Goal: Task Accomplishment & Management: Use online tool/utility

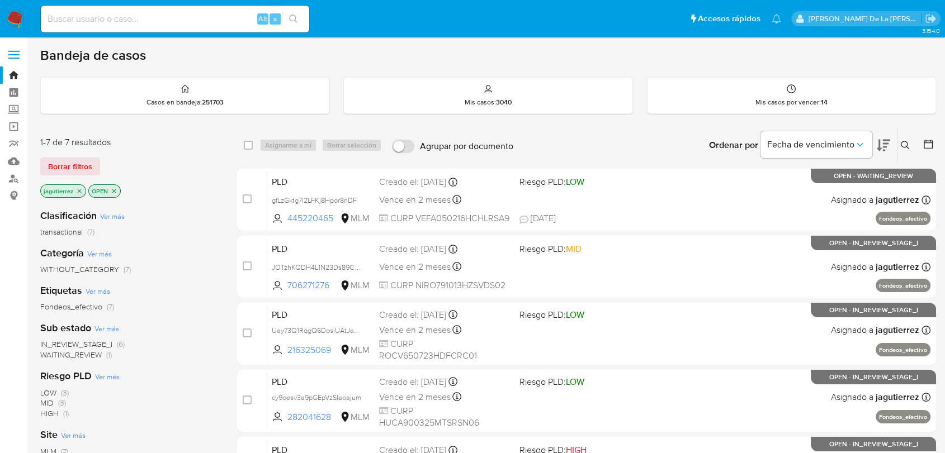
click at [63, 343] on span "IN_REVIEW_STAGE_I" at bounding box center [76, 344] width 72 height 11
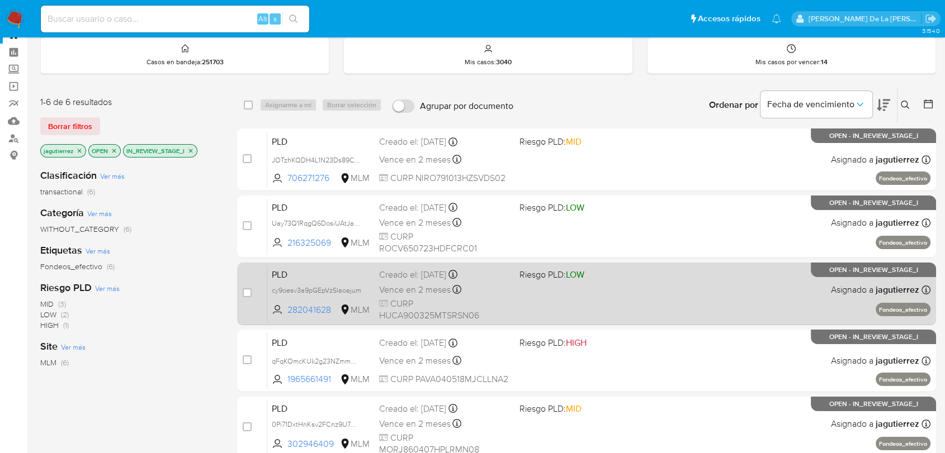
scroll to position [62, 0]
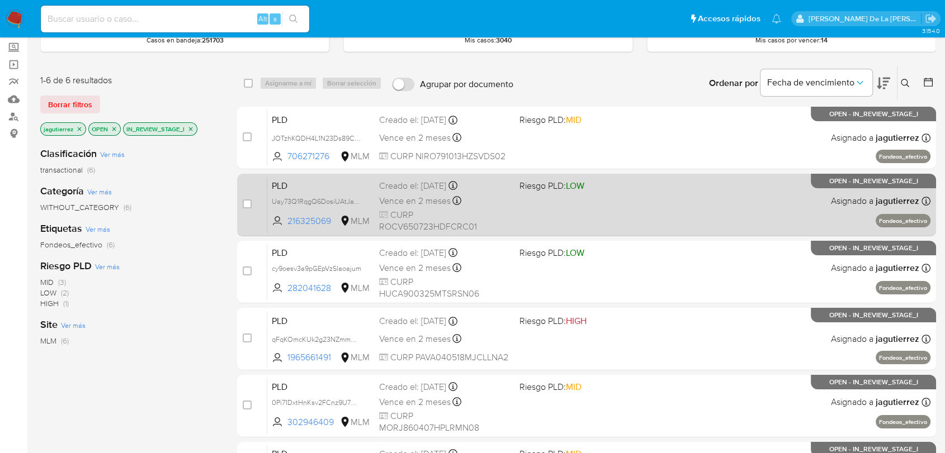
click at [556, 202] on div "PLD Uay73Q1RqgQ6DosiUAtJaPE9 216325069 MLM Riesgo PLD: LOW Creado el: 12/08/202…" at bounding box center [598, 205] width 663 height 56
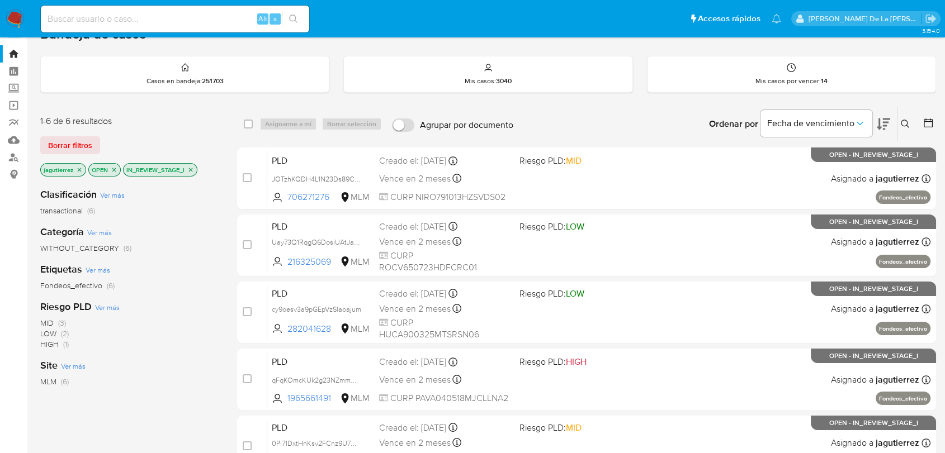
scroll to position [0, 0]
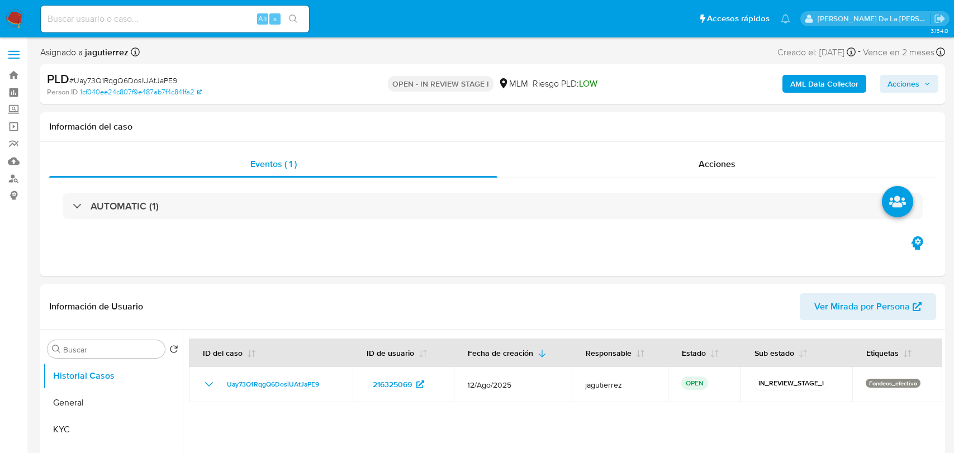
select select "10"
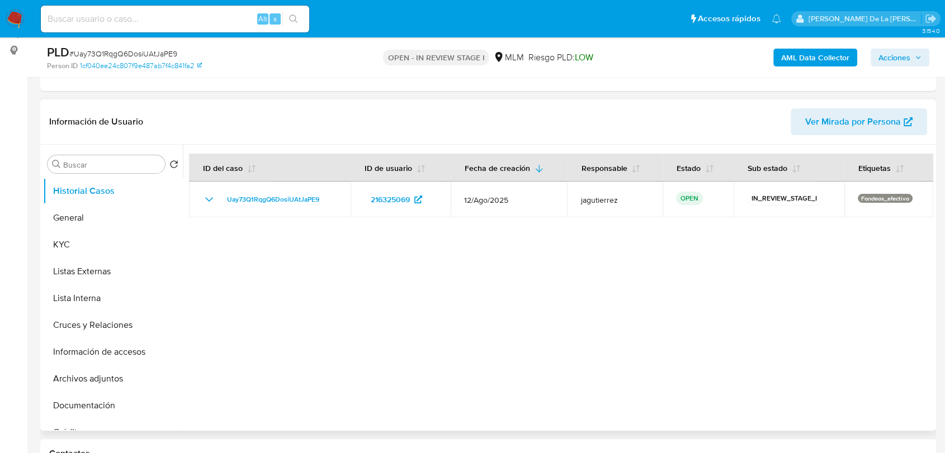
scroll to position [124, 0]
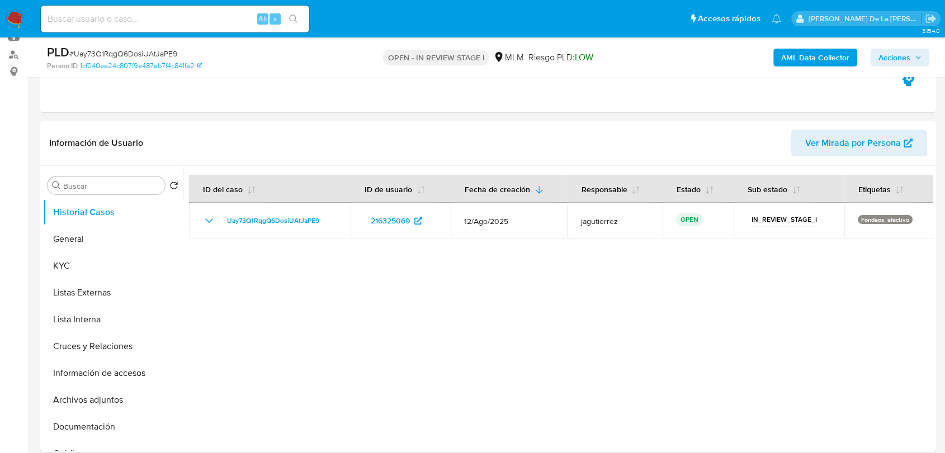
click at [783, 59] on b "AML Data Collector" at bounding box center [815, 58] width 68 height 18
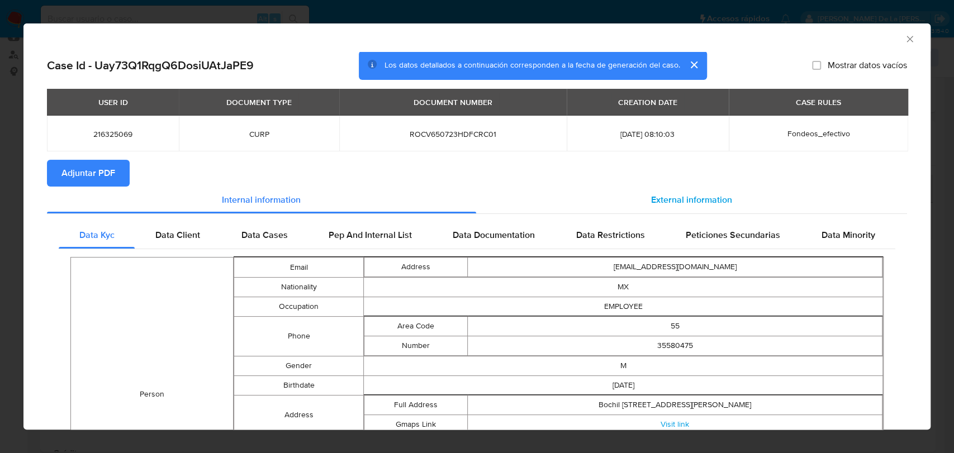
click at [680, 193] on div "External information" at bounding box center [692, 200] width 432 height 27
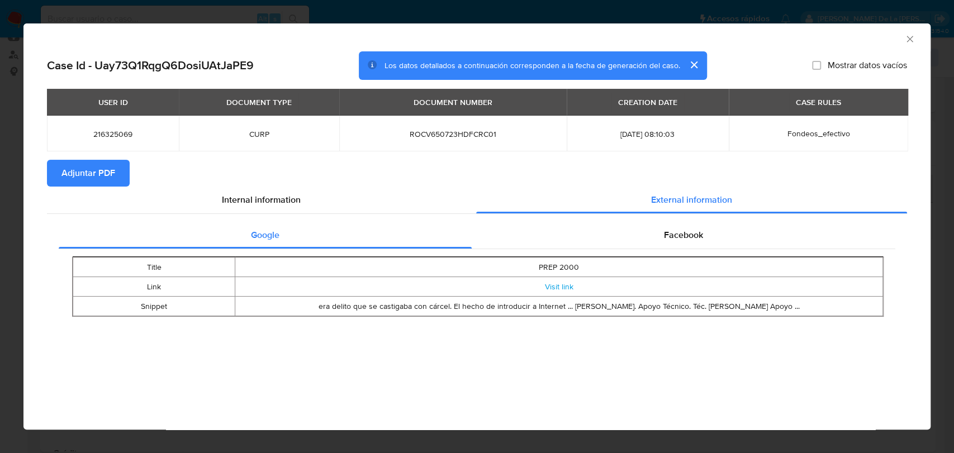
click at [566, 294] on td "Visit link" at bounding box center [559, 287] width 648 height 20
click at [567, 286] on link "Visit link" at bounding box center [559, 286] width 29 height 11
drag, startPoint x: 678, startPoint y: 215, endPoint x: 669, endPoint y: 231, distance: 18.8
click at [675, 220] on div "Google Facebook Title PREP 2000 Link Visit link Snippet era delito que se casti…" at bounding box center [477, 273] width 860 height 119
click at [669, 231] on span "Facebook" at bounding box center [683, 235] width 39 height 13
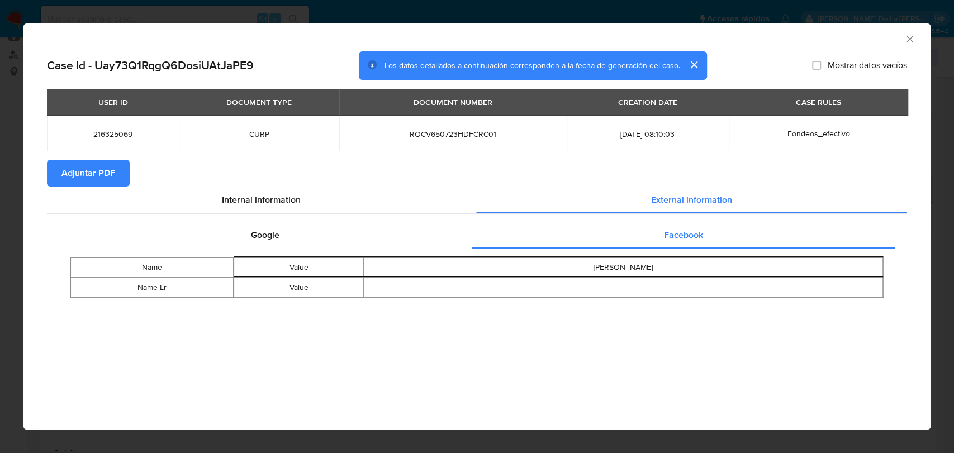
click at [916, 37] on div "AML Data Collector" at bounding box center [476, 37] width 907 height 28
click at [910, 41] on icon "Cerrar ventana" at bounding box center [910, 39] width 11 height 11
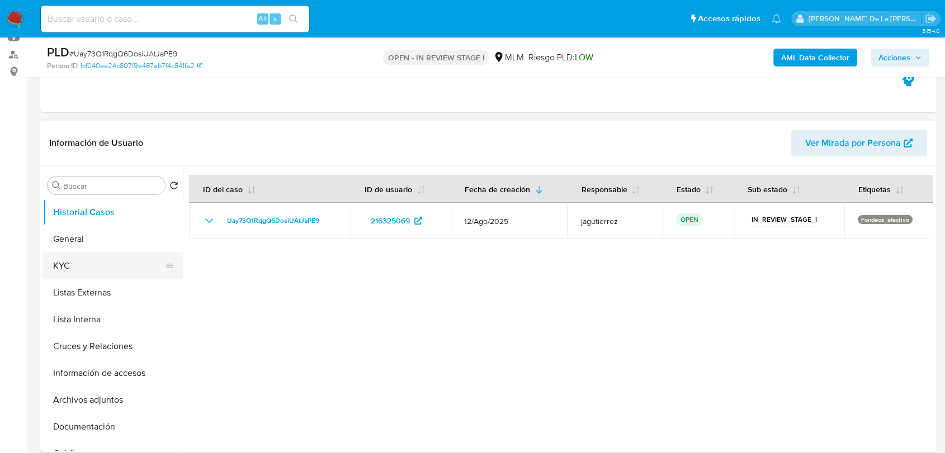
click at [89, 253] on button "KYC" at bounding box center [108, 266] width 131 height 27
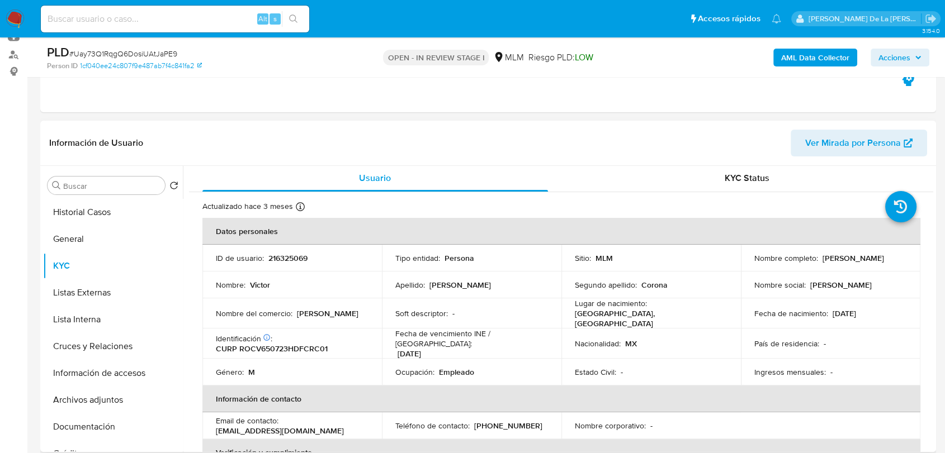
scroll to position [0, 0]
drag, startPoint x: 818, startPoint y: 258, endPoint x: 900, endPoint y: 257, distance: 81.1
click at [900, 257] on div "Nombre completo : Victor Rocha Corona" at bounding box center [830, 259] width 153 height 10
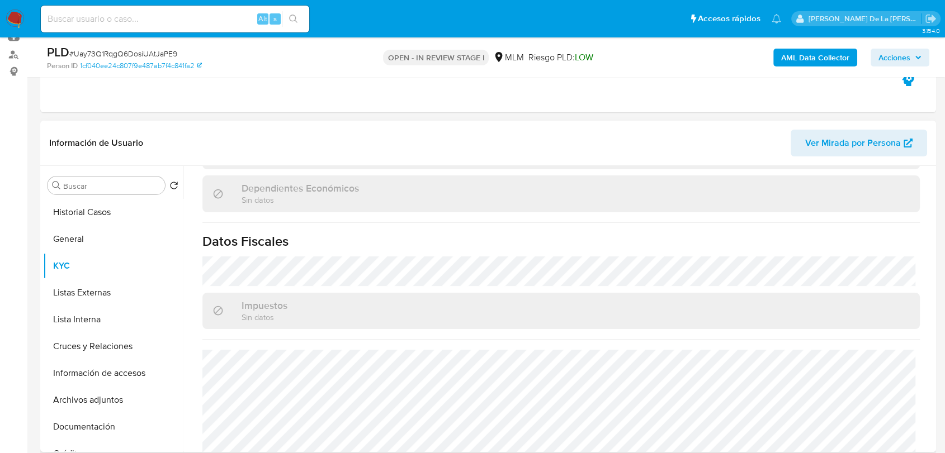
scroll to position [702, 0]
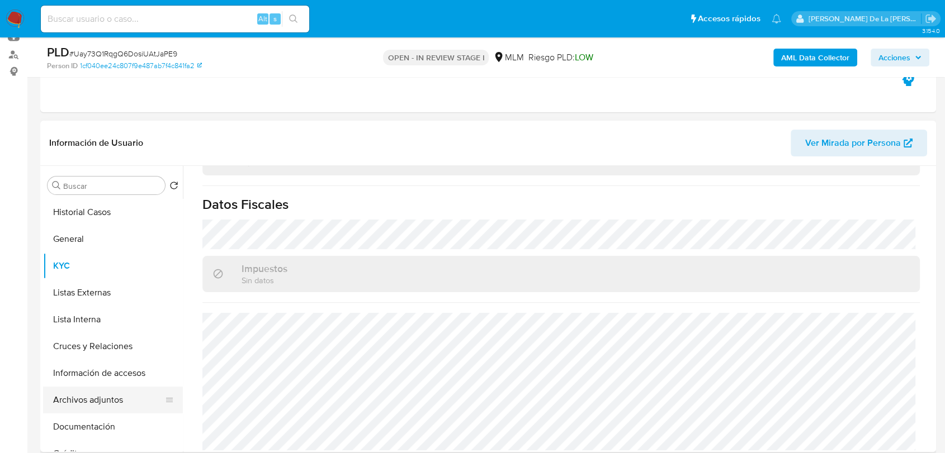
click at [94, 399] on button "Archivos adjuntos" at bounding box center [108, 400] width 131 height 27
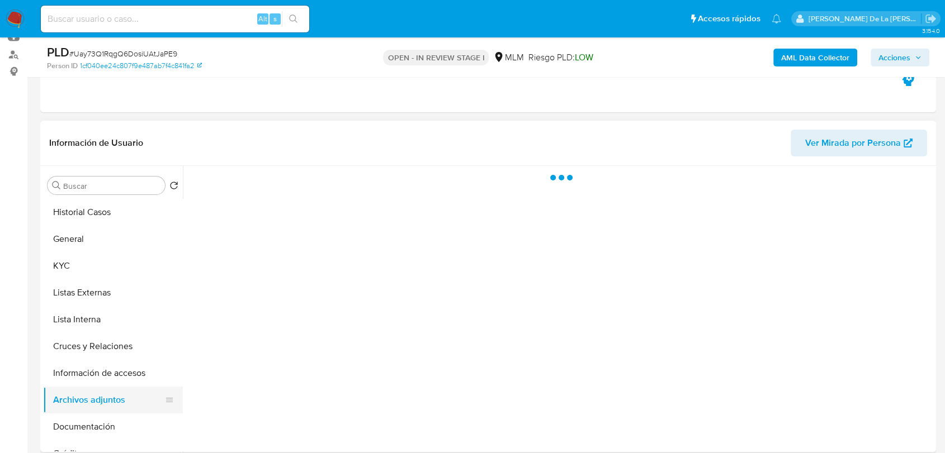
scroll to position [0, 0]
click at [103, 381] on button "Información de accesos" at bounding box center [108, 373] width 131 height 27
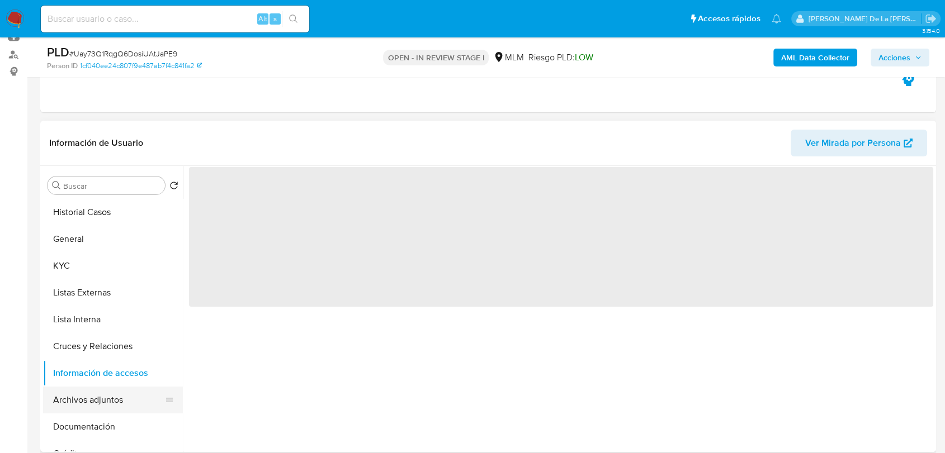
click at [98, 403] on button "Archivos adjuntos" at bounding box center [108, 400] width 131 height 27
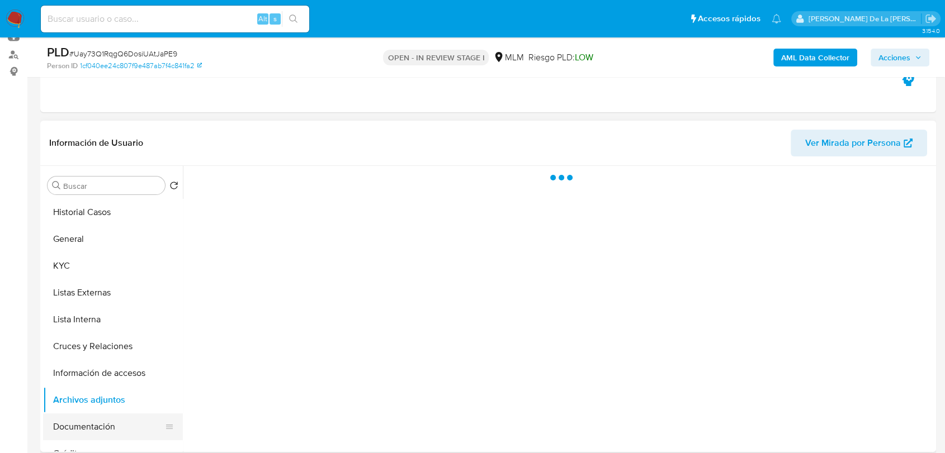
click at [94, 423] on button "Documentación" at bounding box center [108, 427] width 131 height 27
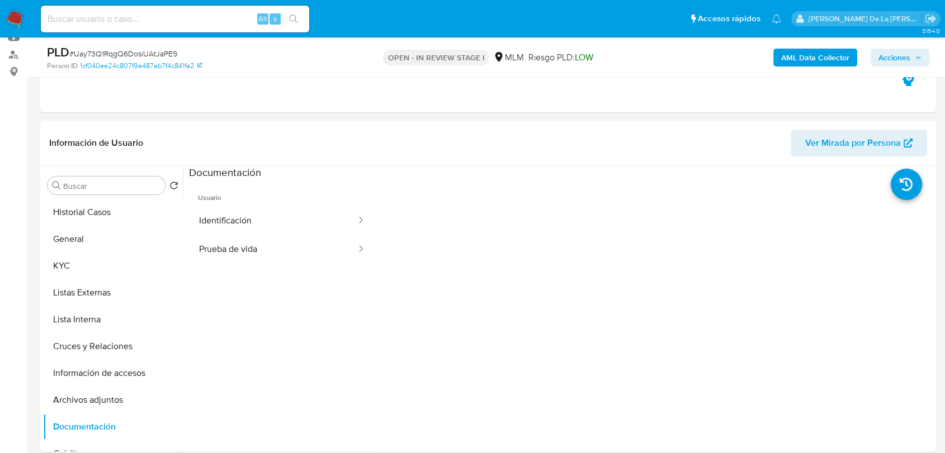
click at [243, 210] on button "Identificación" at bounding box center [273, 221] width 168 height 29
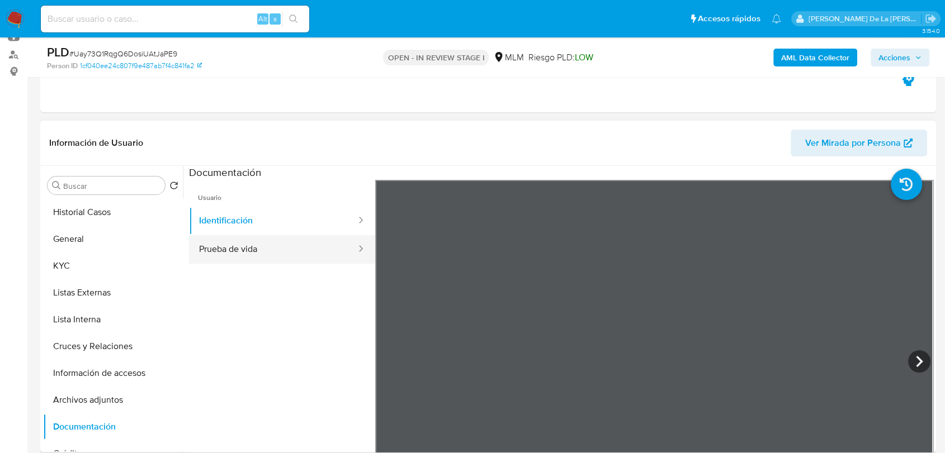
click at [284, 252] on button "Prueba de vida" at bounding box center [273, 249] width 168 height 29
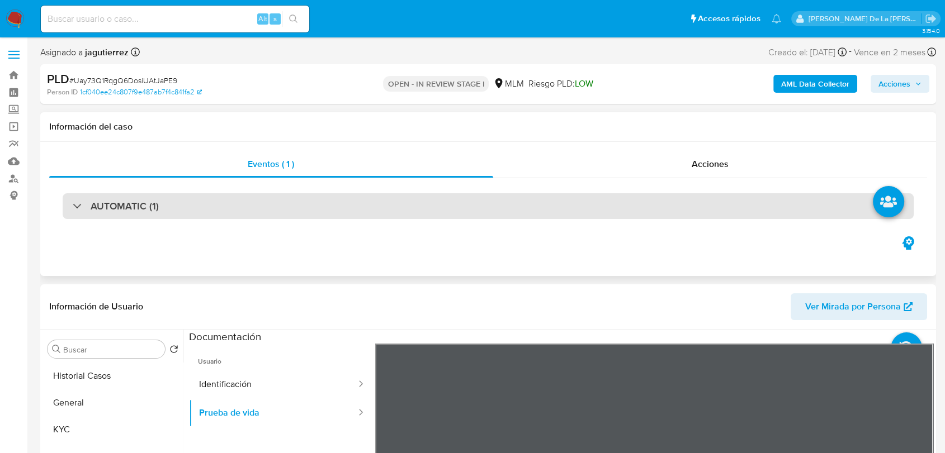
drag, startPoint x: 93, startPoint y: 163, endPoint x: 93, endPoint y: 212, distance: 49.2
click at [91, 172] on div "Eventos ( 1 )" at bounding box center [271, 164] width 444 height 27
click at [93, 212] on h3 "AUTOMATIC (1)" at bounding box center [125, 206] width 68 height 12
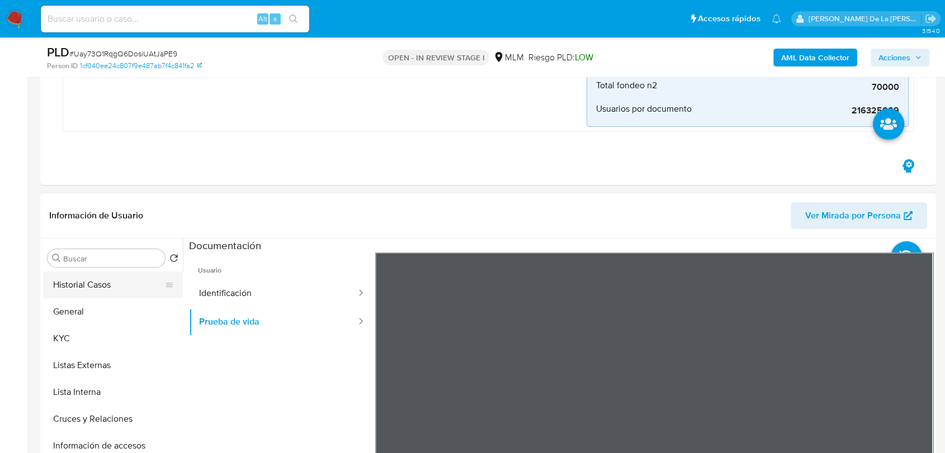
scroll to position [372, 0]
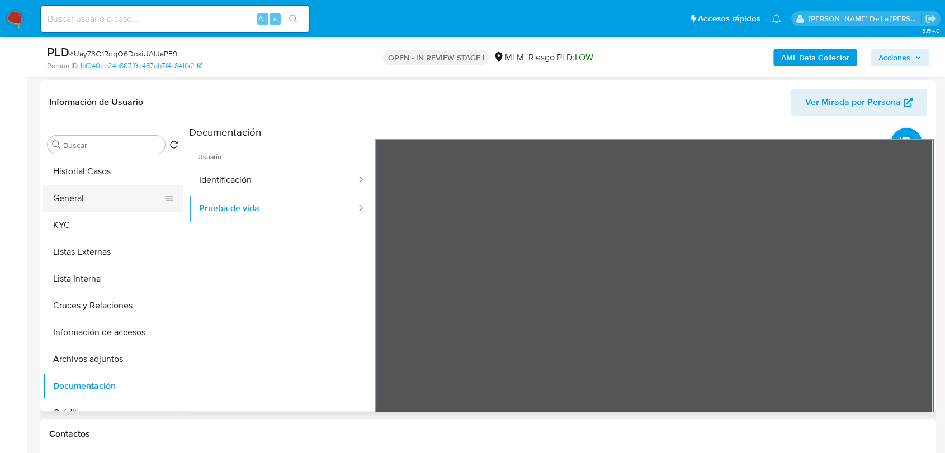
click at [82, 198] on button "General" at bounding box center [108, 198] width 131 height 27
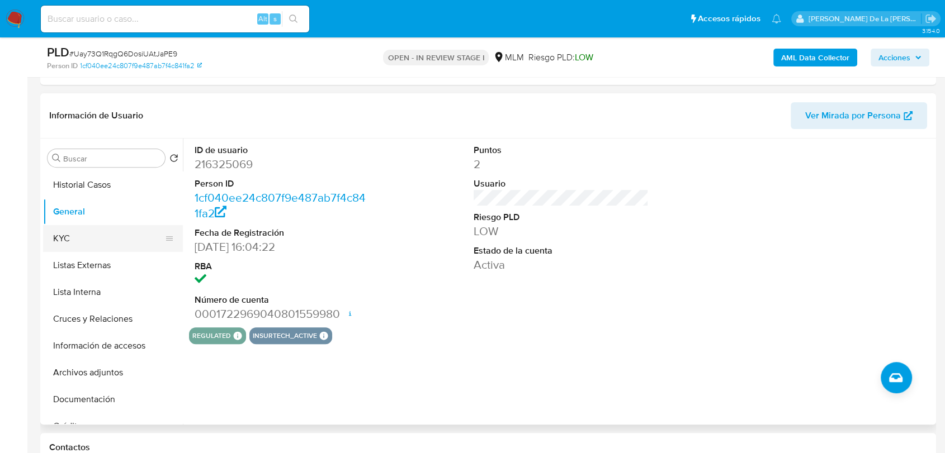
drag, startPoint x: 85, startPoint y: 240, endPoint x: 103, endPoint y: 225, distance: 23.8
click at [85, 240] on button "KYC" at bounding box center [108, 238] width 131 height 27
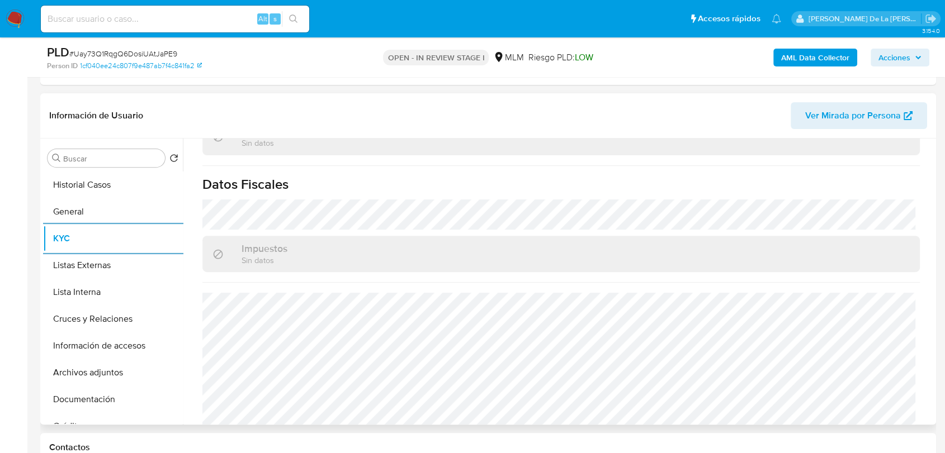
scroll to position [702, 0]
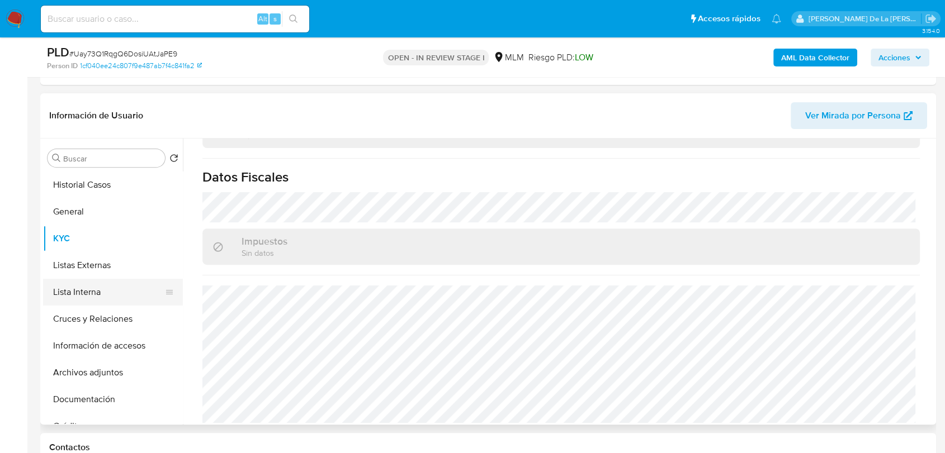
click at [136, 269] on button "Listas Externas" at bounding box center [113, 265] width 140 height 27
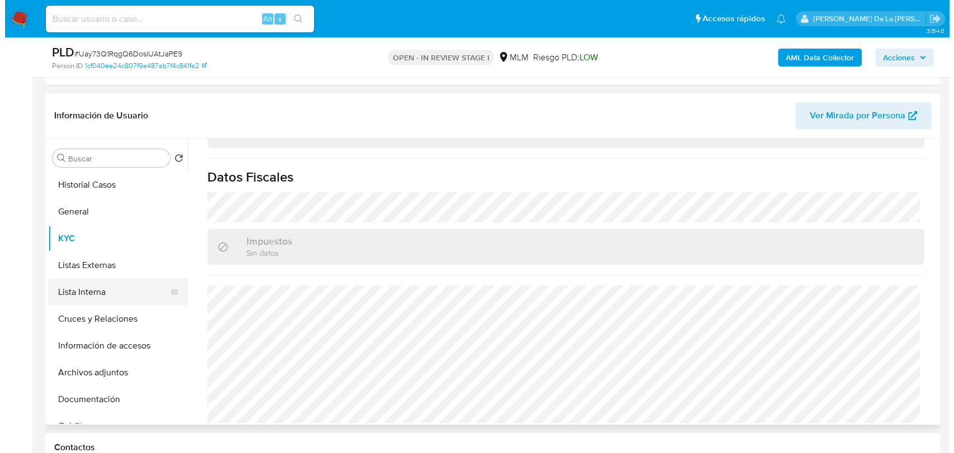
scroll to position [0, 0]
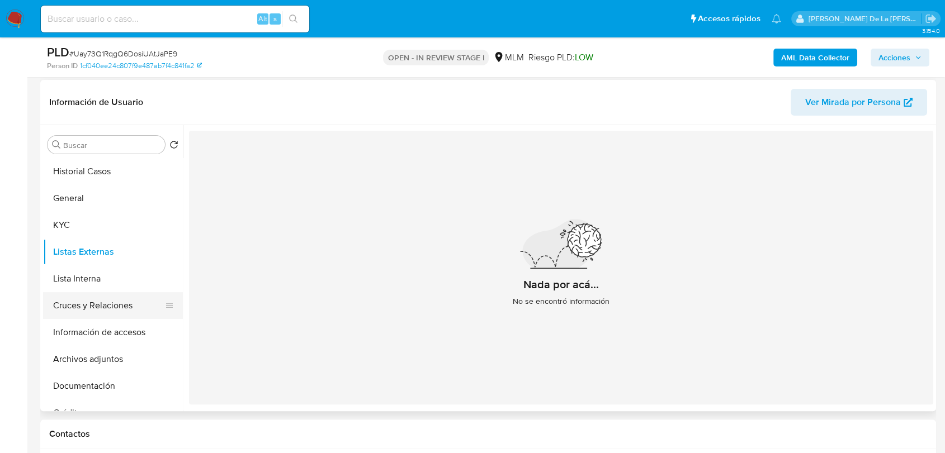
click at [136, 294] on button "Cruces y Relaciones" at bounding box center [108, 305] width 131 height 27
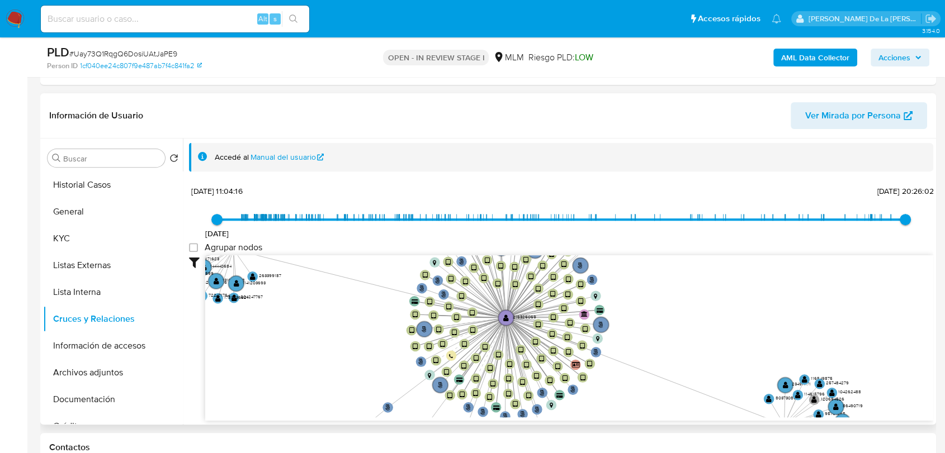
drag, startPoint x: 685, startPoint y: 320, endPoint x: 690, endPoint y: 375, distance: 55.0
click at [690, 375] on icon "user-216325069  216325069 phone-6ce9fa2ac83d46012e241186f0e393f6  phone-e6327…" at bounding box center [569, 336] width 728 height 162
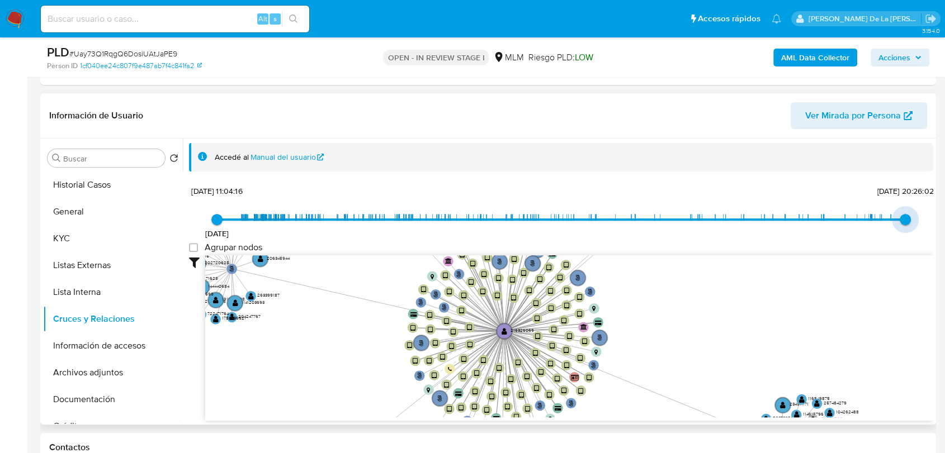
type input "1752168618000"
drag, startPoint x: 903, startPoint y: 220, endPoint x: 884, endPoint y: 220, distance: 19.0
click at [885, 220] on span "10/7/2025, 11:30:18" at bounding box center [890, 219] width 11 height 11
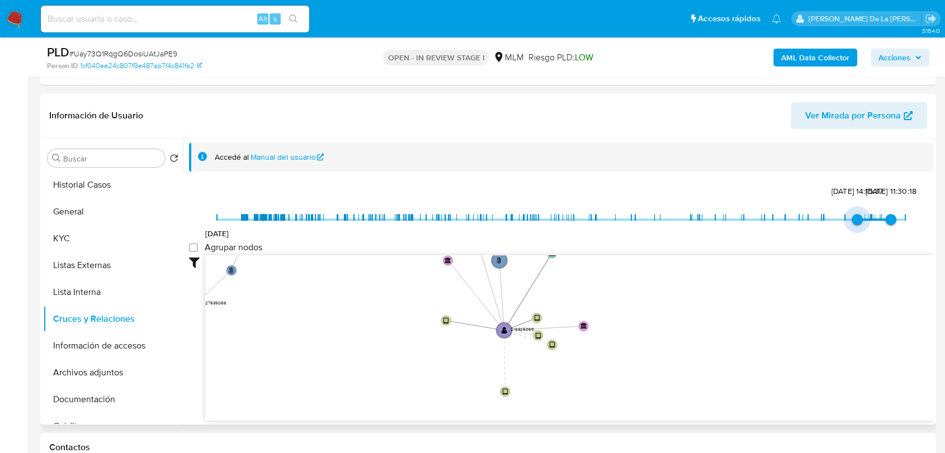
type input "1747012434000"
drag, startPoint x: 215, startPoint y: 220, endPoint x: 859, endPoint y: 219, distance: 643.5
click at [859, 219] on span "11/5/2025, 19:13:54" at bounding box center [864, 219] width 11 height 11
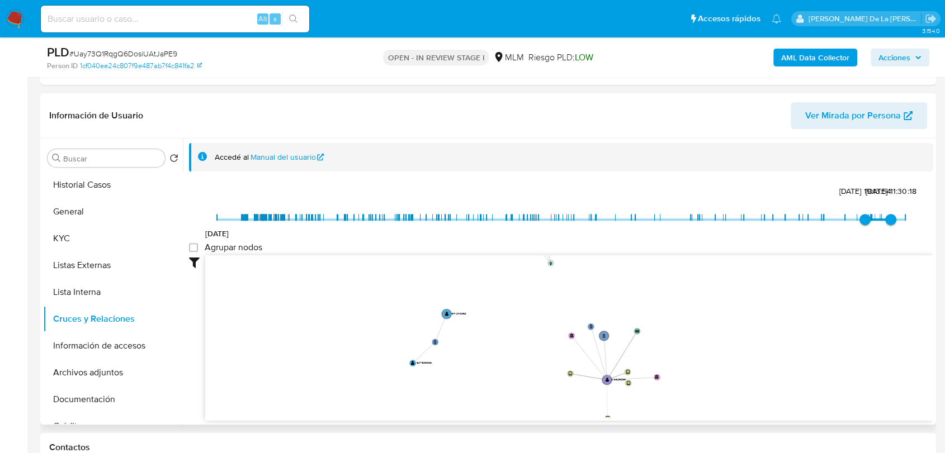
drag, startPoint x: 766, startPoint y: 305, endPoint x: 770, endPoint y: 362, distance: 57.2
click at [770, 362] on icon "user-216325069  216325069 phone-6ce9fa2ac83d46012e241186f0e393f6  phone-e6327…" at bounding box center [569, 336] width 728 height 162
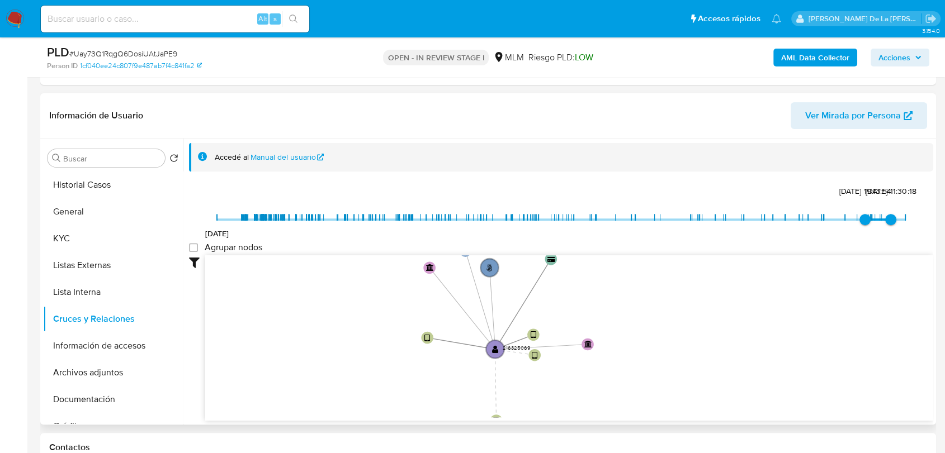
drag, startPoint x: 685, startPoint y: 361, endPoint x: 688, endPoint y: 307, distance: 53.7
click at [688, 307] on icon "user-216325069  216325069 phone-6ce9fa2ac83d46012e241186f0e393f6  phone-e6327…" at bounding box center [569, 336] width 728 height 162
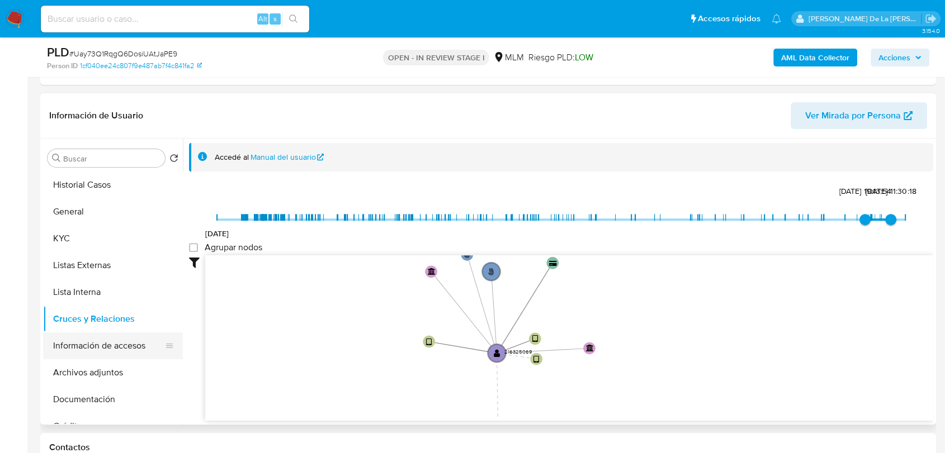
click at [110, 338] on button "Información de accesos" at bounding box center [108, 346] width 131 height 27
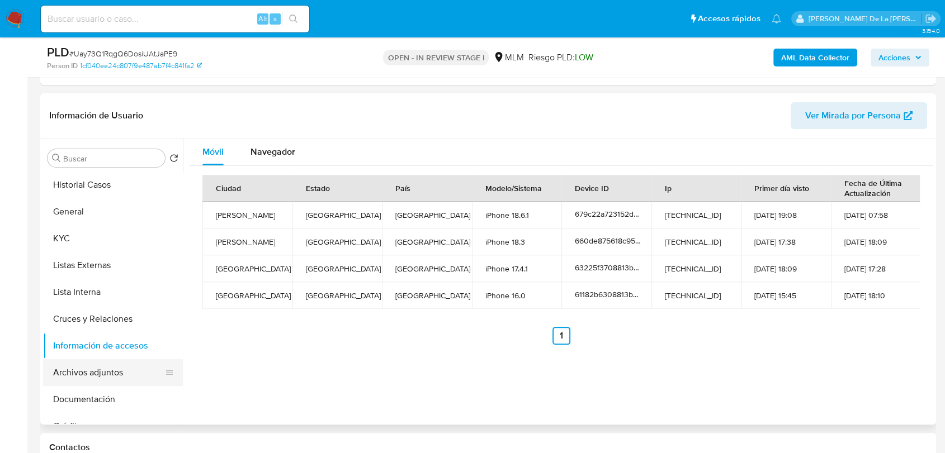
click at [116, 362] on button "Archivos adjuntos" at bounding box center [108, 372] width 131 height 27
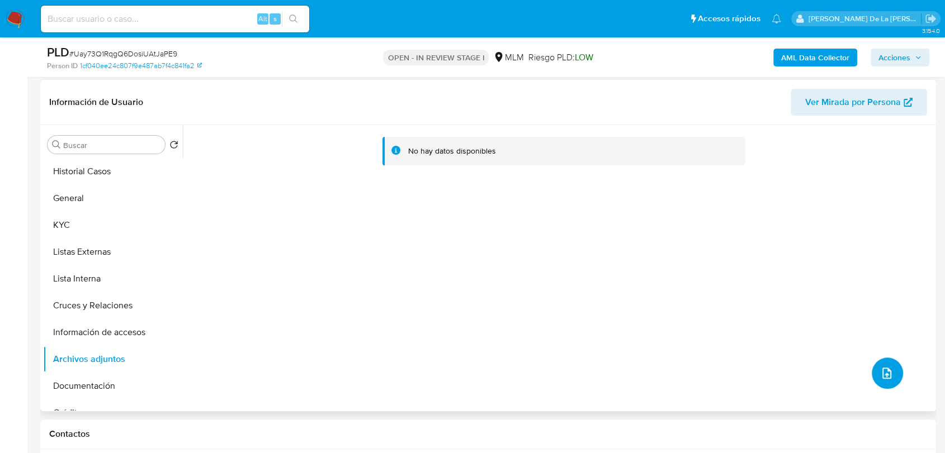
click at [880, 380] on button "upload-file" at bounding box center [887, 373] width 31 height 31
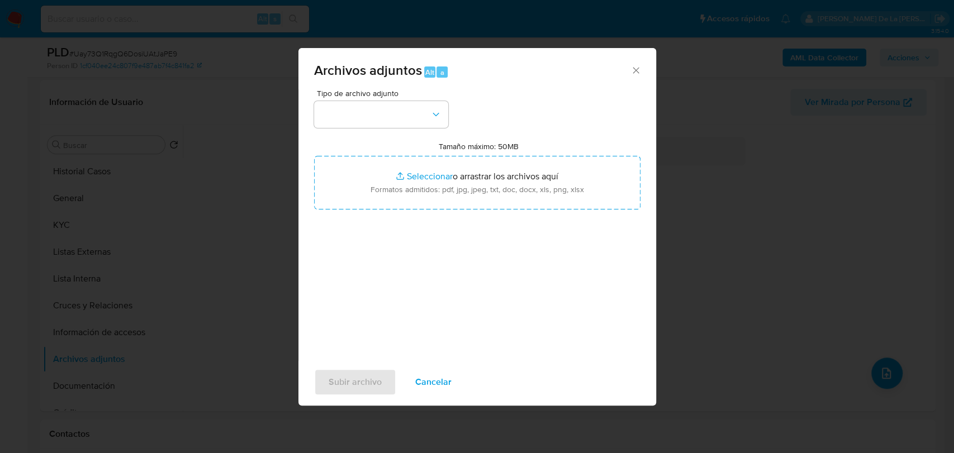
click at [373, 128] on div "Tipo de archivo adjunto Tamaño máximo: 50MB Seleccionar archivos Seleccionar o …" at bounding box center [477, 221] width 326 height 264
click at [375, 126] on button "button" at bounding box center [381, 114] width 134 height 27
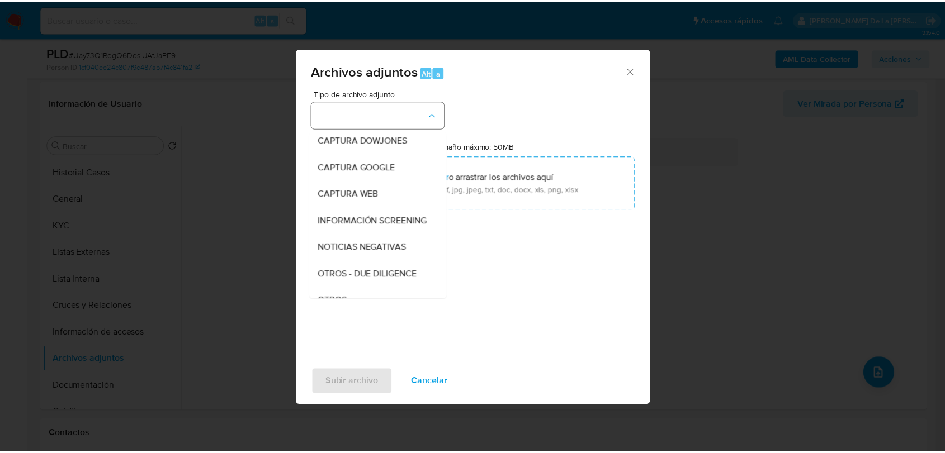
scroll to position [58, 0]
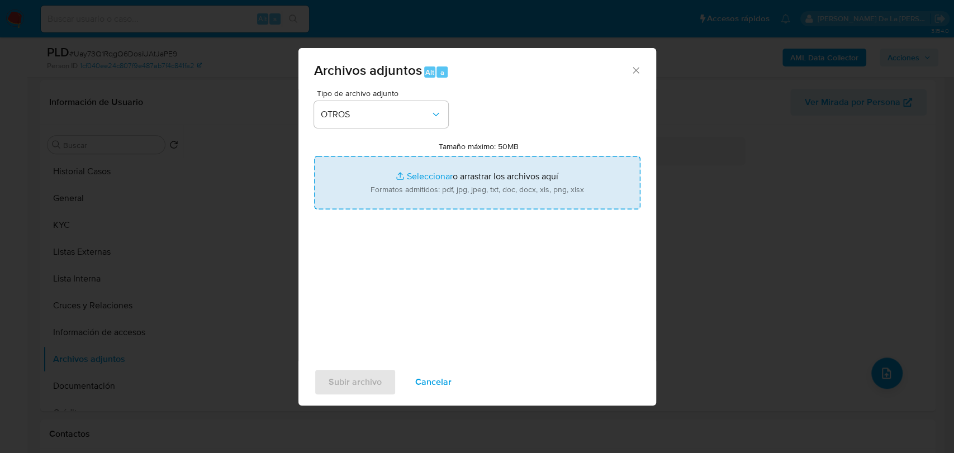
type input "C:\fakepath\216325069_VICTOR ROCHA CORONA_AGO2025.pdf"
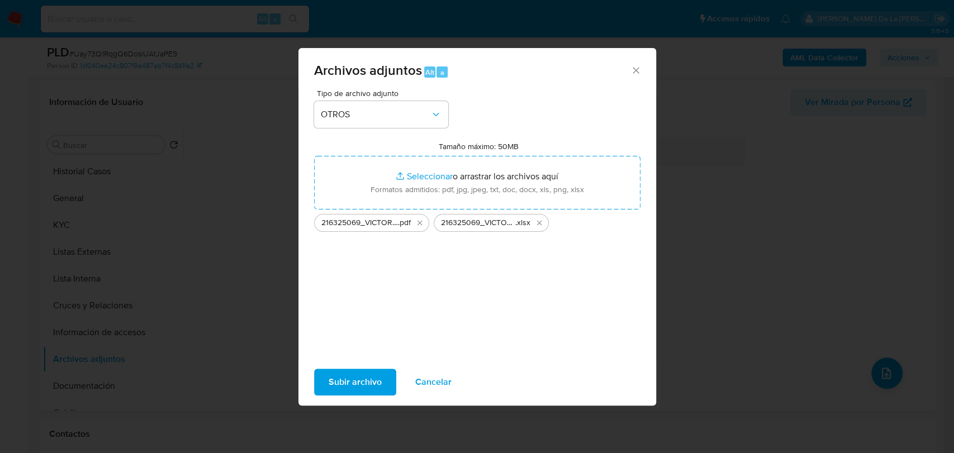
click at [349, 386] on span "Subir archivo" at bounding box center [355, 382] width 53 height 25
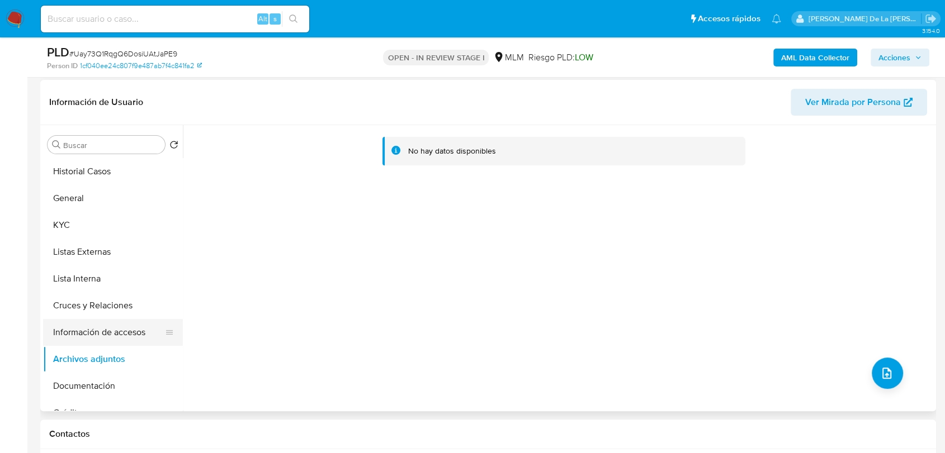
click at [101, 323] on button "Información de accesos" at bounding box center [108, 332] width 131 height 27
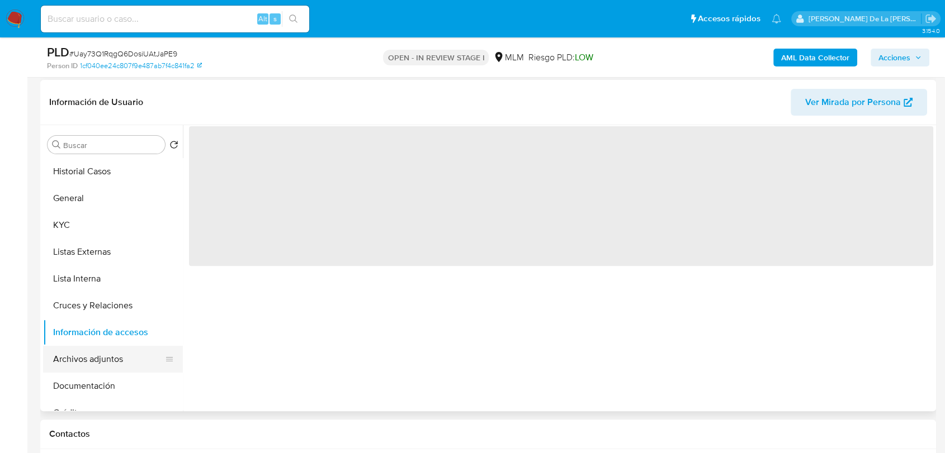
click at [96, 354] on button "Archivos adjuntos" at bounding box center [108, 359] width 131 height 27
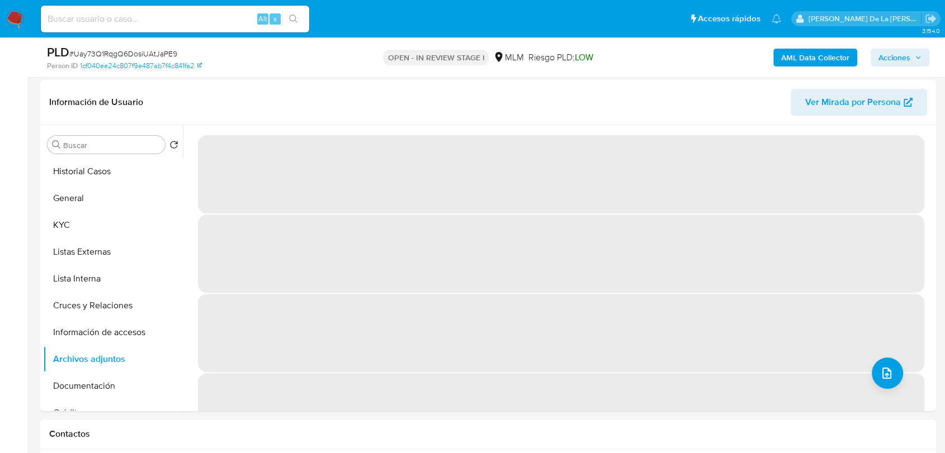
click at [902, 56] on span "Acciones" at bounding box center [894, 58] width 32 height 18
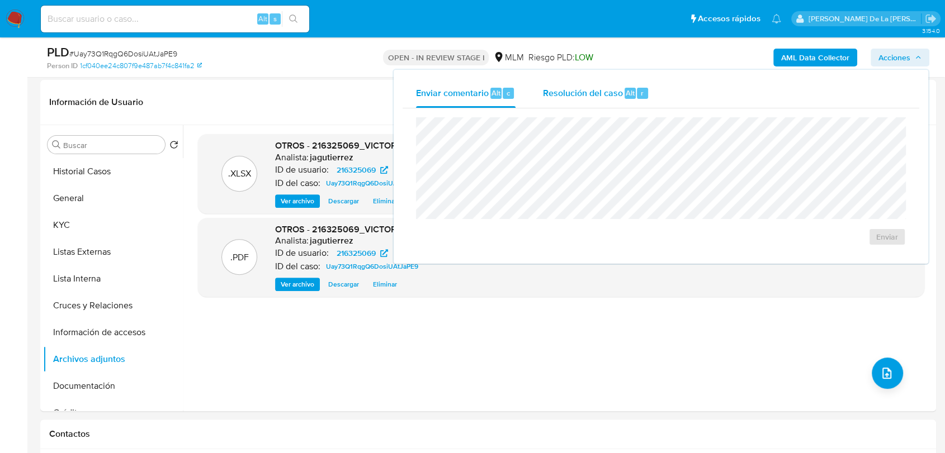
click at [585, 90] on span "Resolución del caso" at bounding box center [582, 92] width 80 height 13
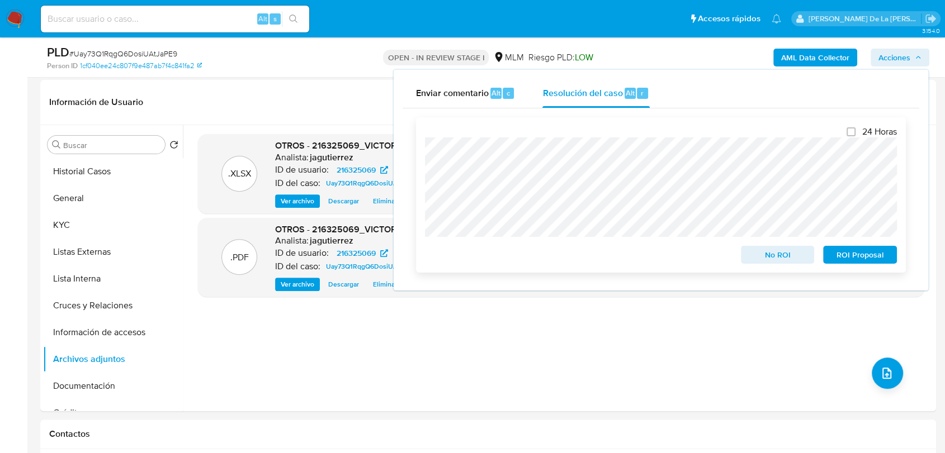
click at [770, 259] on span "No ROI" at bounding box center [778, 255] width 58 height 16
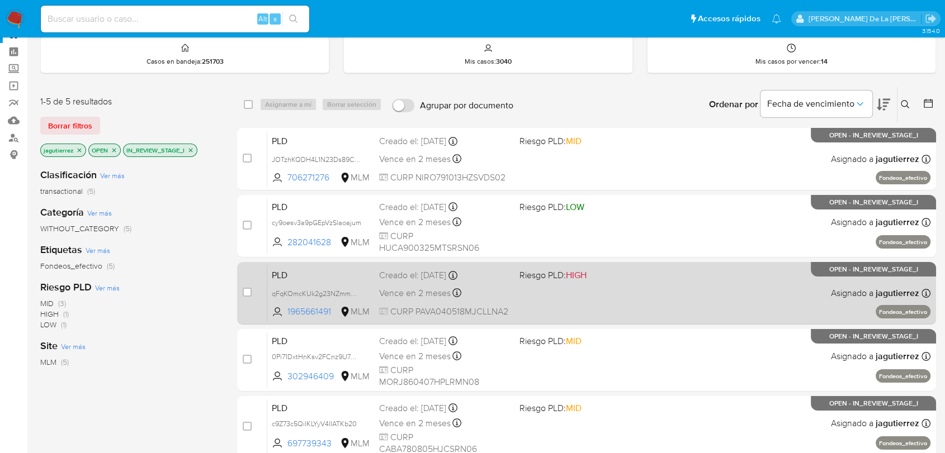
scroll to position [62, 0]
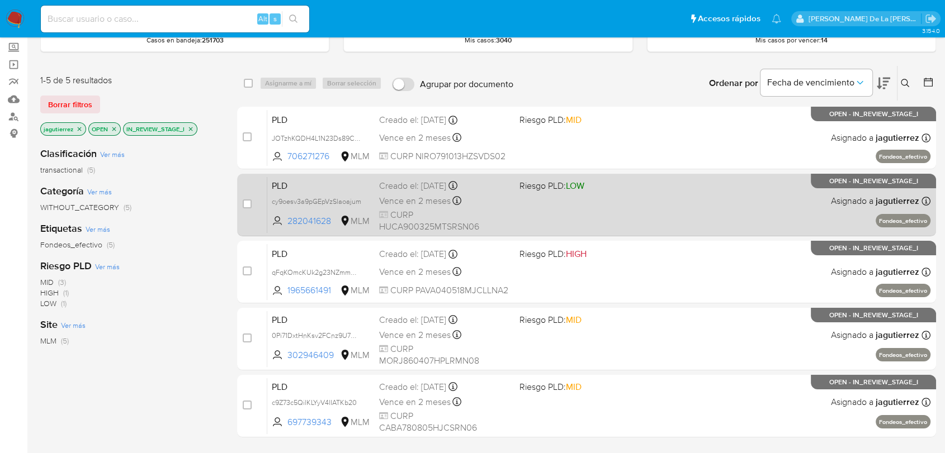
click at [629, 219] on div "PLD cy9oesv3a9pGEpVzSlaoajum 282041628 MLM Riesgo PLD: LOW Creado el: 12/08/202…" at bounding box center [598, 205] width 663 height 56
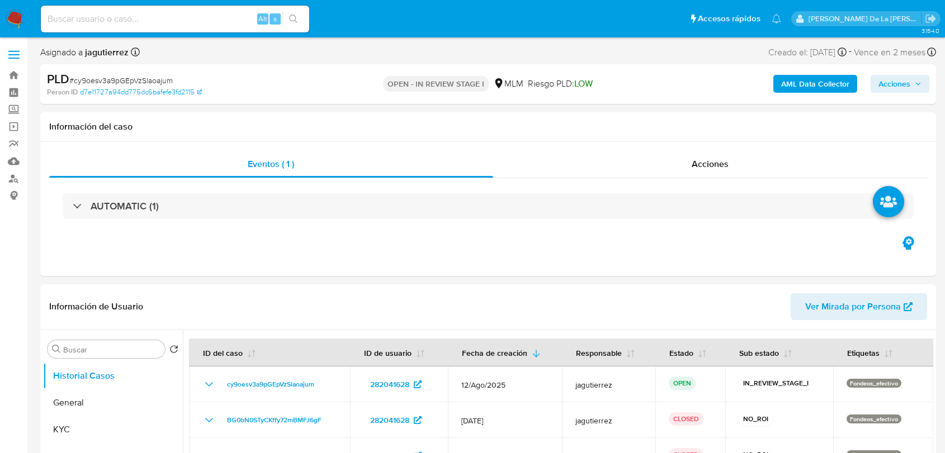
select select "10"
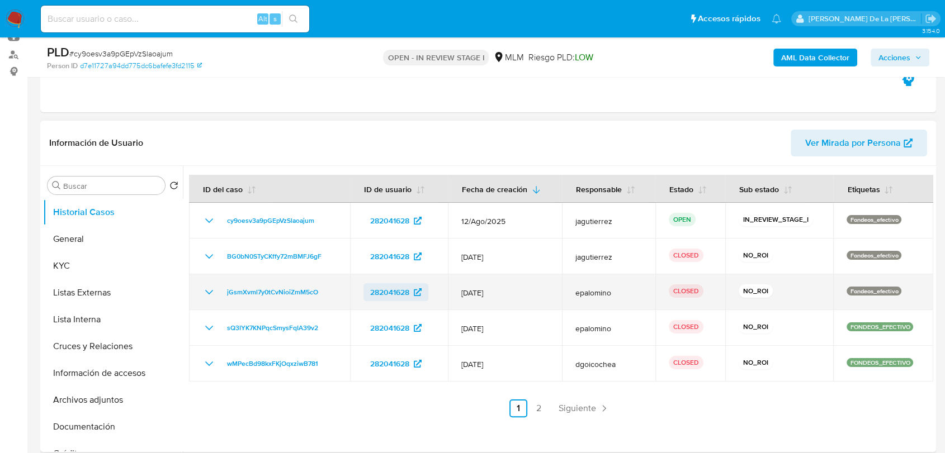
scroll to position [186, 0]
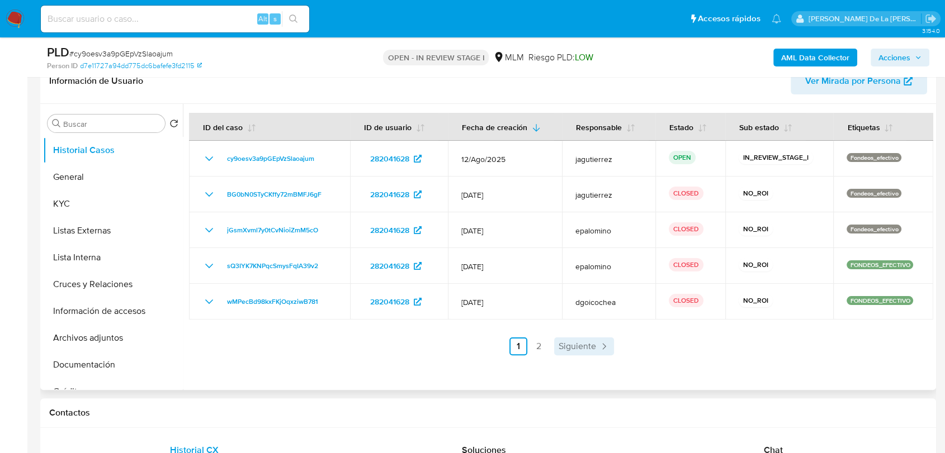
click at [560, 343] on span "Siguiente" at bounding box center [576, 346] width 37 height 9
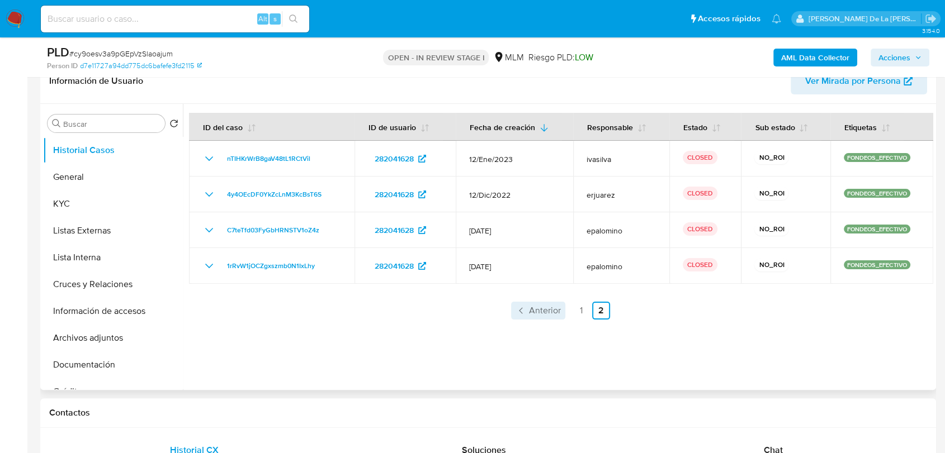
click at [532, 308] on span "Anterior" at bounding box center [545, 310] width 32 height 9
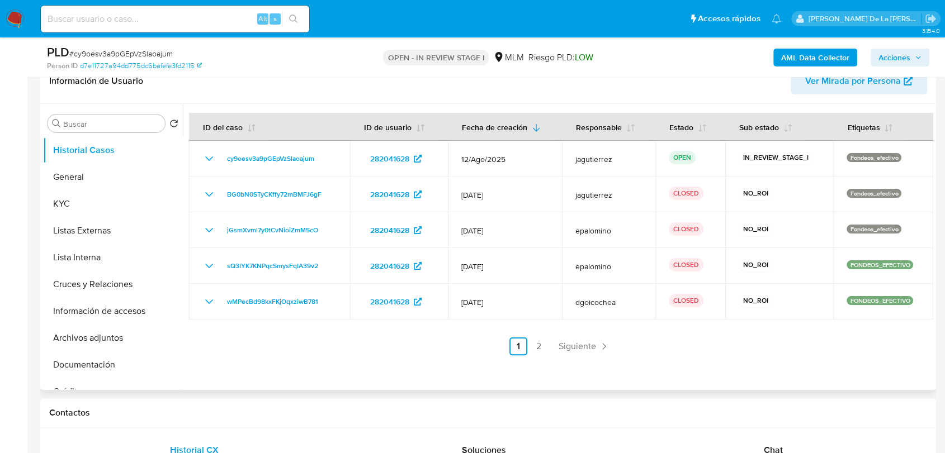
drag, startPoint x: 471, startPoint y: 352, endPoint x: 460, endPoint y: 351, distance: 11.3
click at [470, 352] on ul "Anterior 1 2 Siguiente" at bounding box center [561, 347] width 744 height 18
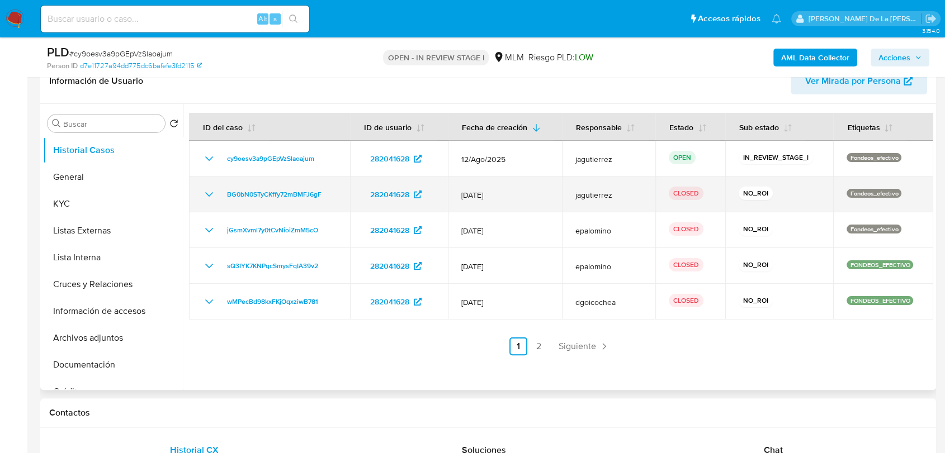
click at [210, 193] on icon "Mostrar/Ocultar" at bounding box center [209, 194] width 8 height 4
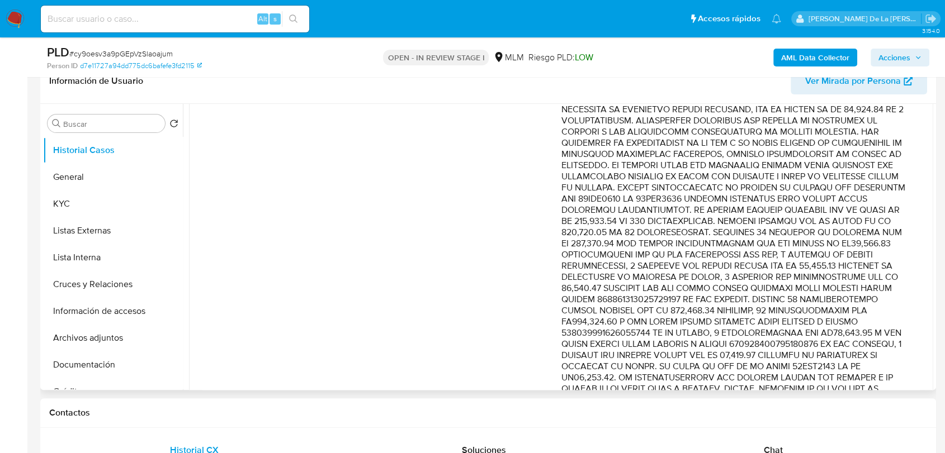
scroll to position [310, 0]
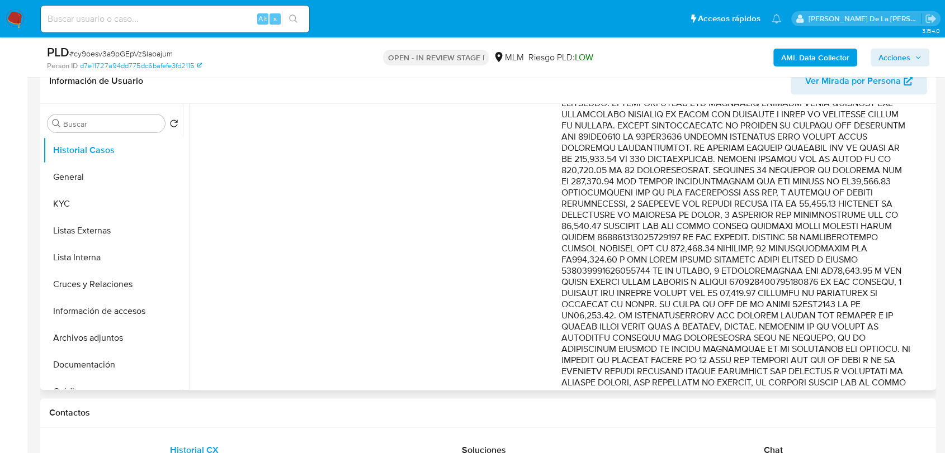
drag, startPoint x: 690, startPoint y: 230, endPoint x: 742, endPoint y: 315, distance: 99.6
click at [742, 315] on p "Comentario :" at bounding box center [736, 204] width 350 height 548
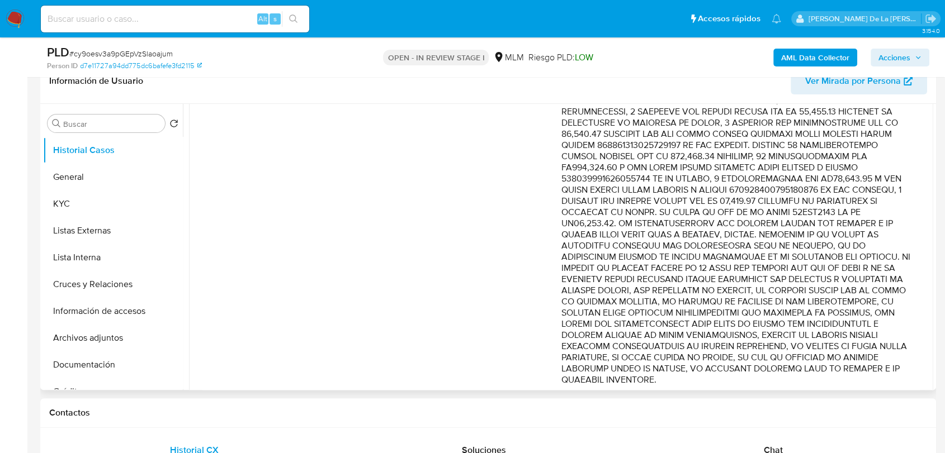
scroll to position [434, 0]
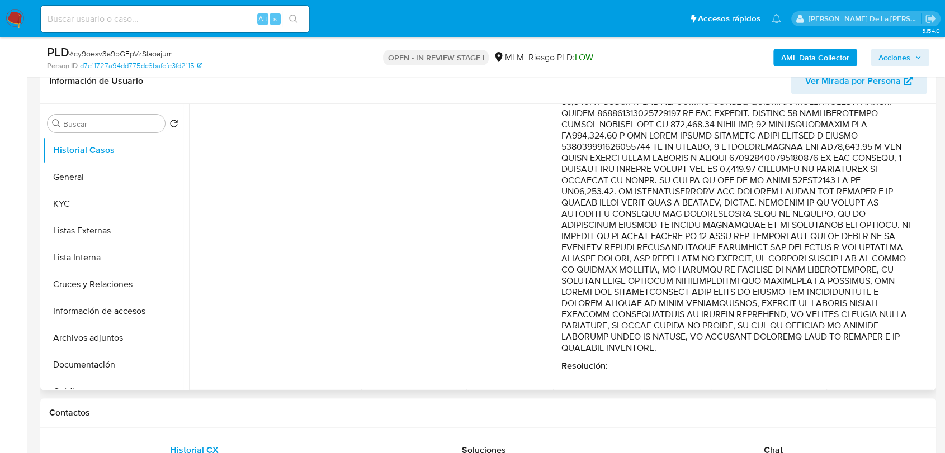
click at [773, 200] on p "Comentario :" at bounding box center [736, 80] width 350 height 548
drag, startPoint x: 679, startPoint y: 224, endPoint x: 747, endPoint y: 256, distance: 74.8
click at [747, 256] on p "Comentario :" at bounding box center [736, 80] width 350 height 548
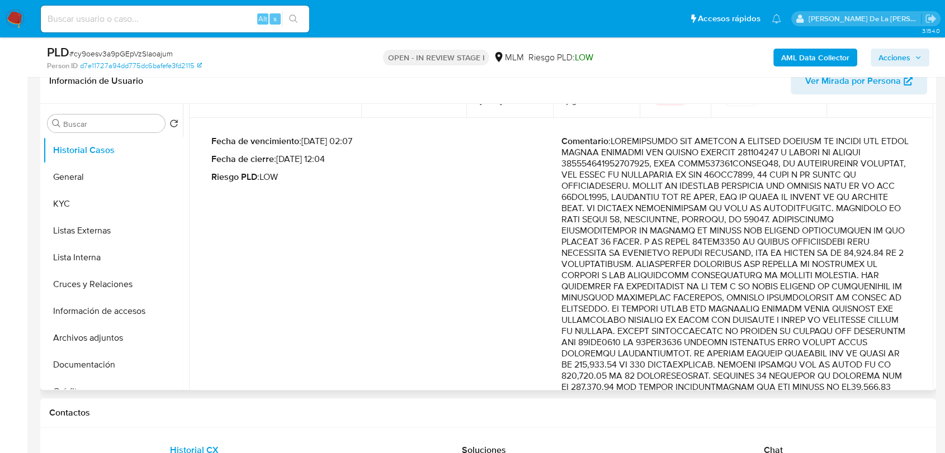
scroll to position [248, 0]
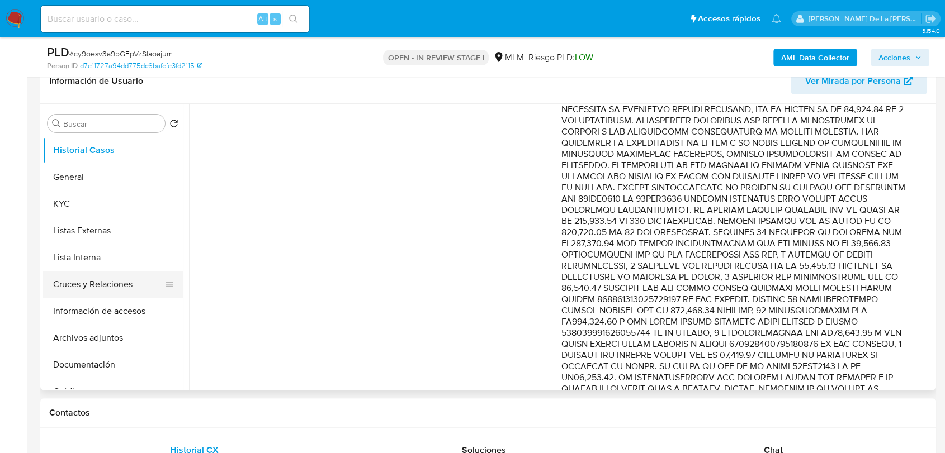
click at [107, 288] on button "Cruces y Relaciones" at bounding box center [108, 284] width 131 height 27
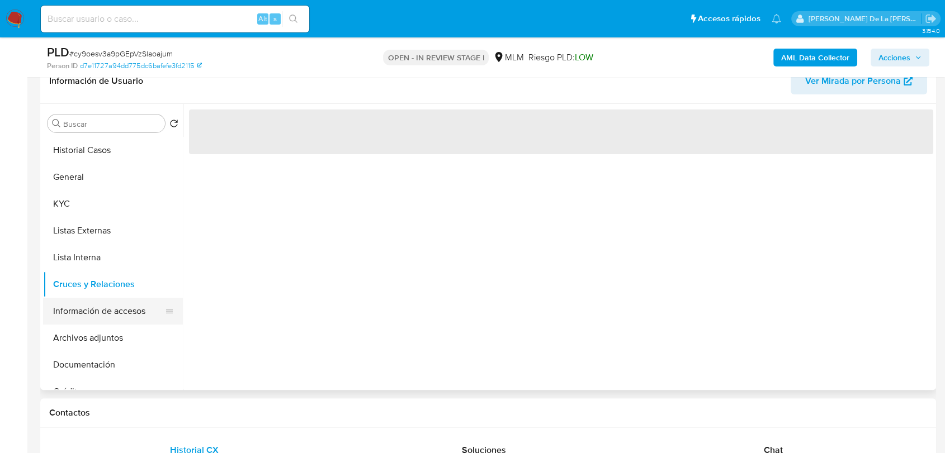
scroll to position [0, 0]
click at [98, 304] on button "Información de accesos" at bounding box center [108, 311] width 131 height 27
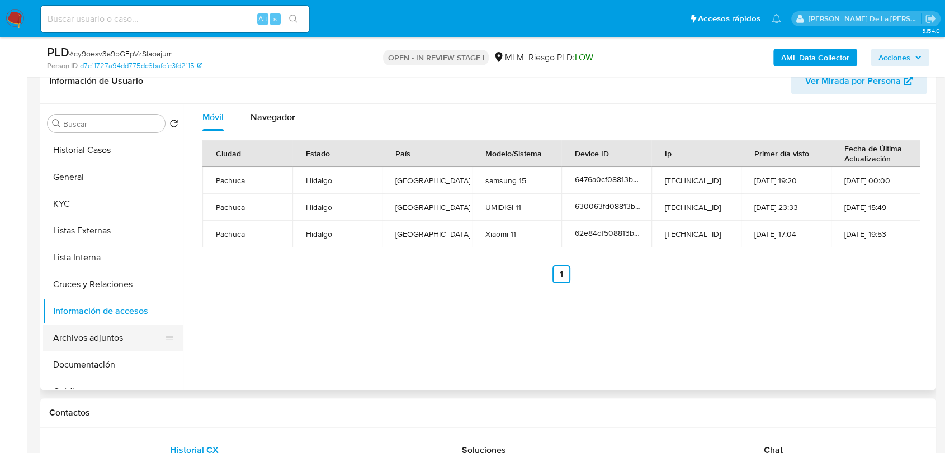
click at [89, 328] on button "Archivos adjuntos" at bounding box center [108, 338] width 131 height 27
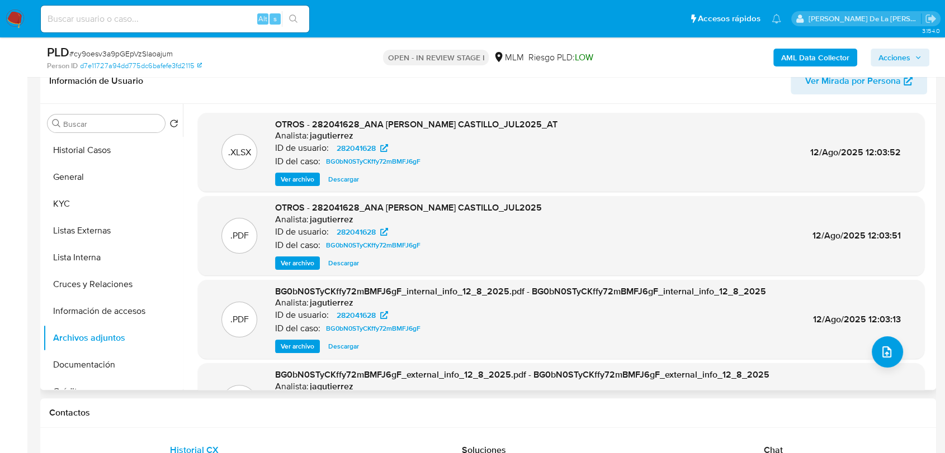
click at [291, 258] on span "Ver archivo" at bounding box center [298, 263] width 34 height 11
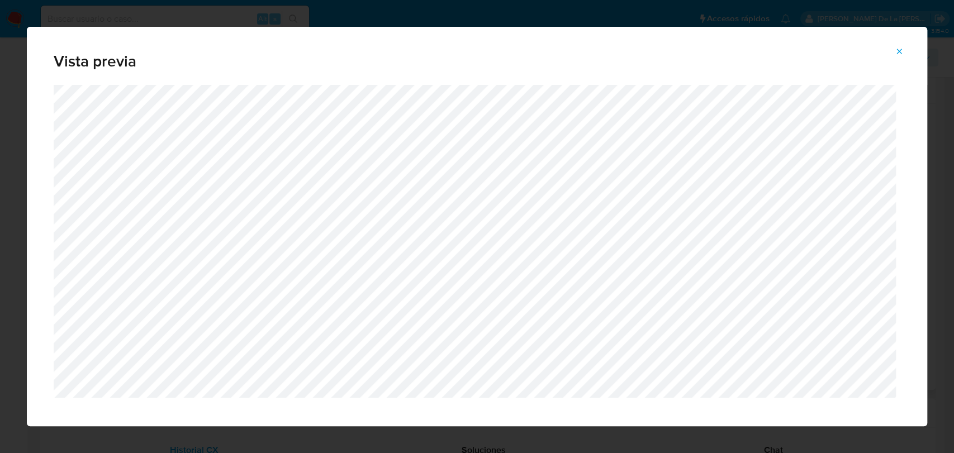
click at [895, 54] on icon "Attachment preview" at bounding box center [899, 51] width 9 height 9
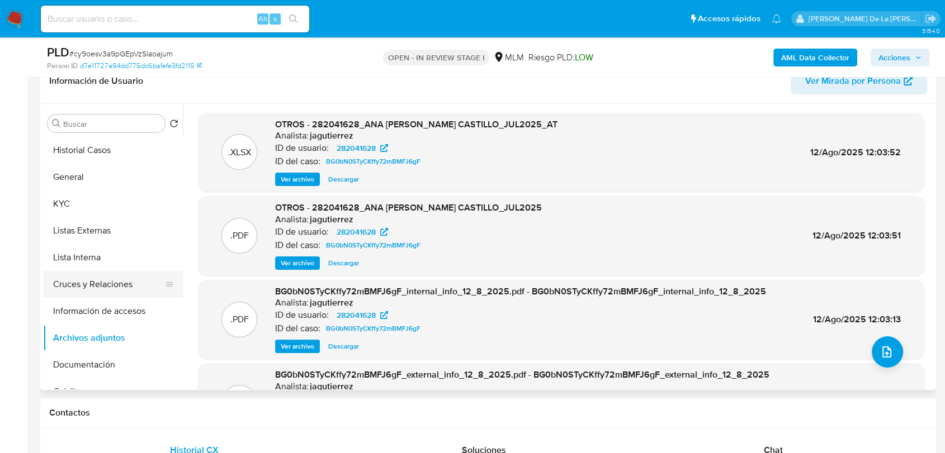
scroll to position [62, 0]
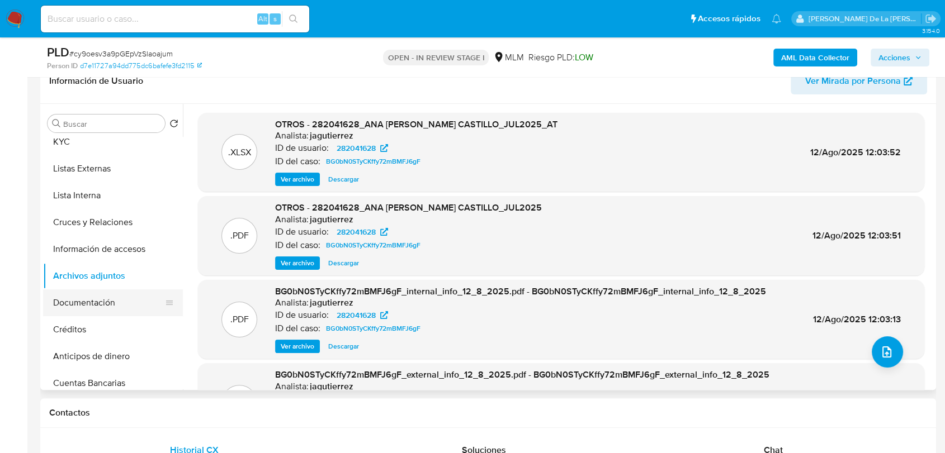
click at [94, 306] on button "Documentación" at bounding box center [108, 303] width 131 height 27
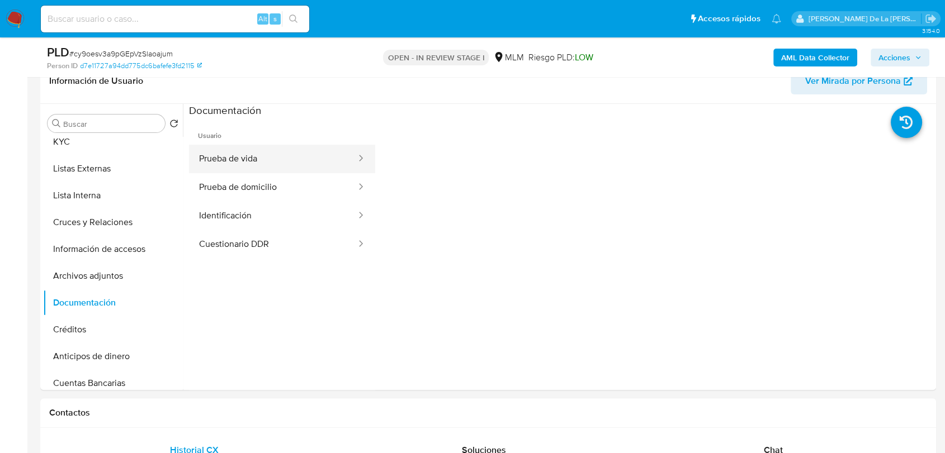
click at [240, 159] on button "Prueba de vida" at bounding box center [273, 159] width 168 height 29
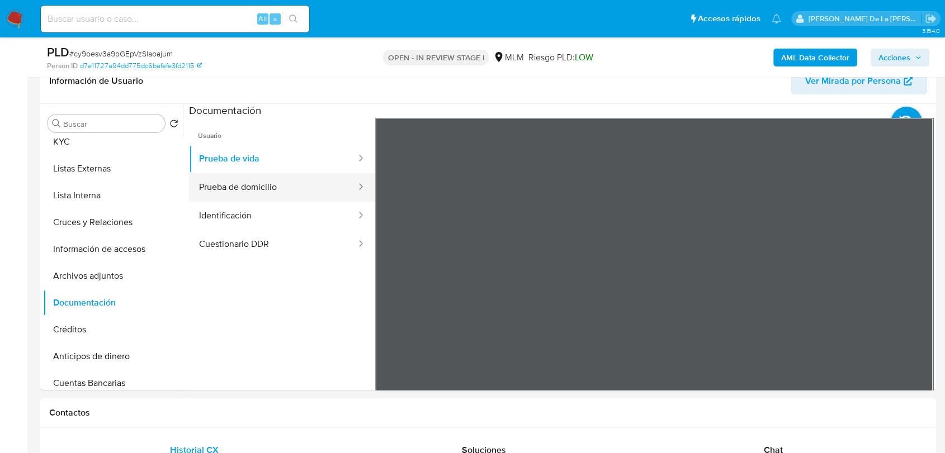
click at [293, 193] on button "Prueba de domicilio" at bounding box center [273, 187] width 168 height 29
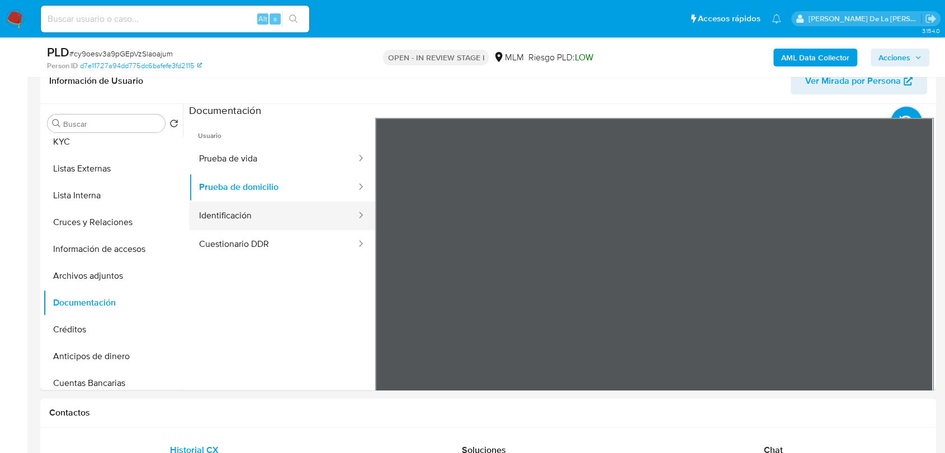
drag, startPoint x: 314, startPoint y: 206, endPoint x: 309, endPoint y: 207, distance: 5.6
click at [310, 207] on button "Identificación" at bounding box center [273, 216] width 168 height 29
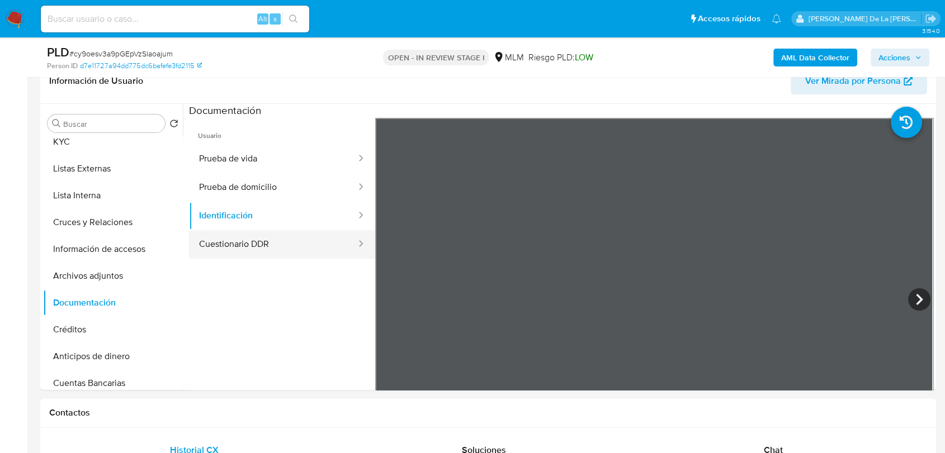
drag, startPoint x: 265, startPoint y: 226, endPoint x: 253, endPoint y: 231, distance: 12.8
click at [253, 231] on ul "Prueba de vida Prueba de domicilio Identificación Cuestionario DDR" at bounding box center [282, 202] width 186 height 114
click at [255, 240] on button "Cuestionario DDR" at bounding box center [273, 244] width 168 height 29
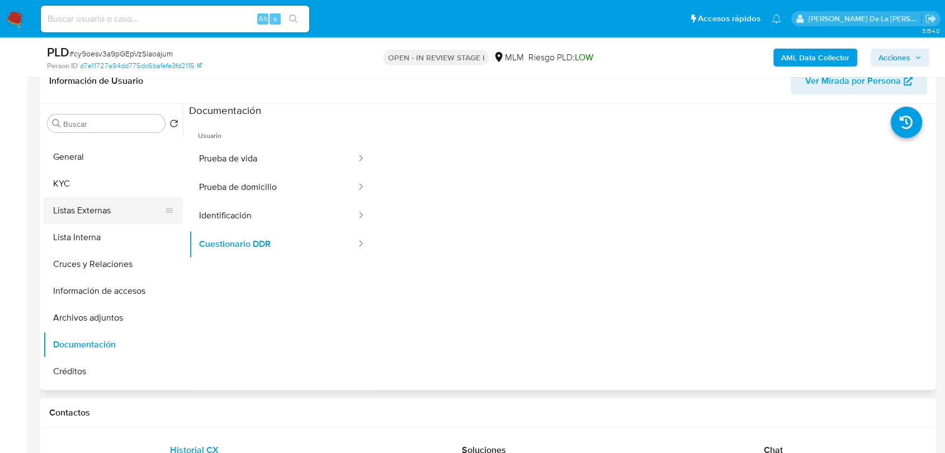
scroll to position [0, 0]
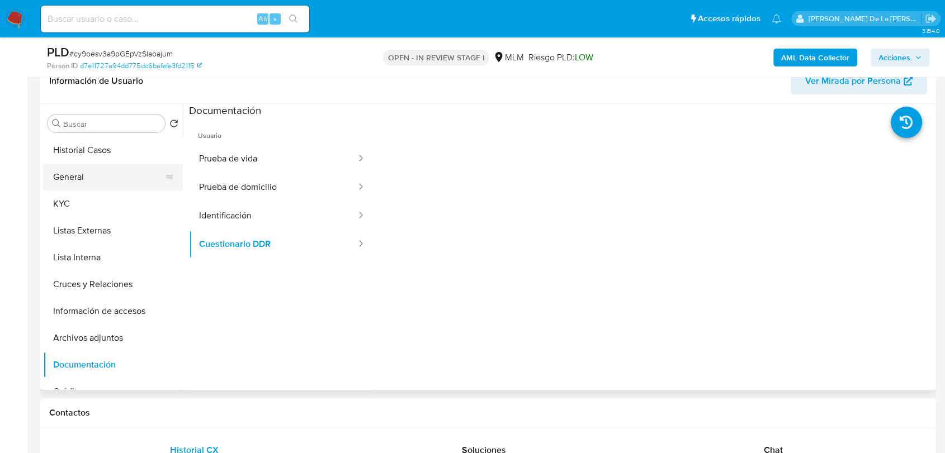
click at [98, 178] on button "General" at bounding box center [108, 177] width 131 height 27
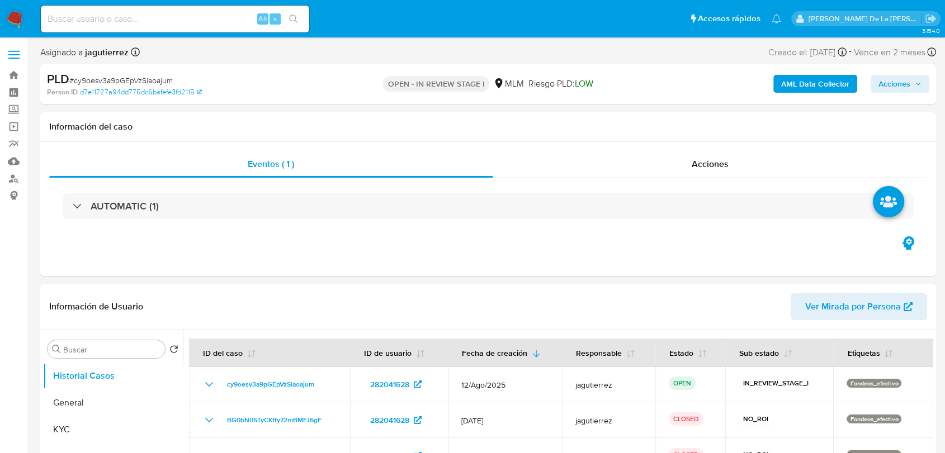
select select "10"
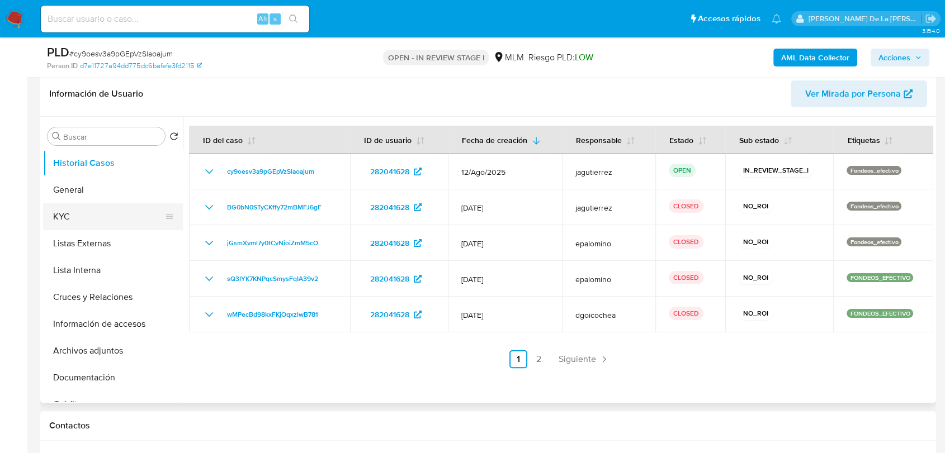
scroll to position [186, 0]
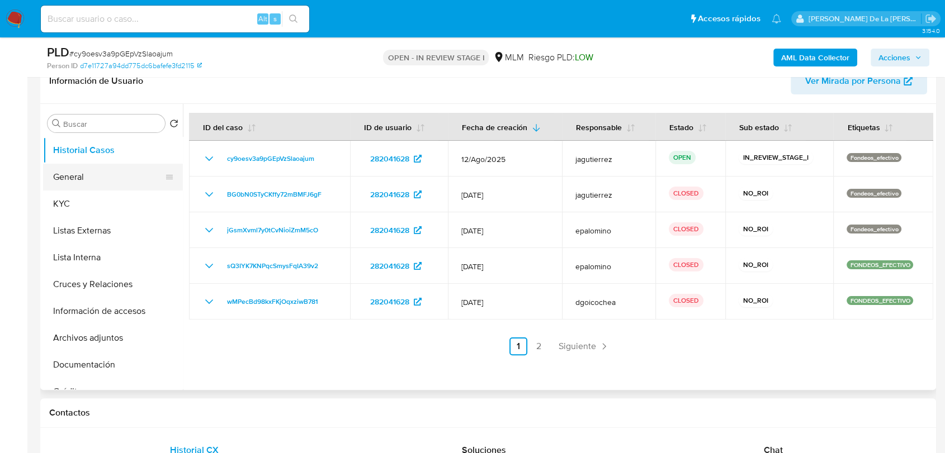
click at [93, 182] on button "General" at bounding box center [108, 177] width 131 height 27
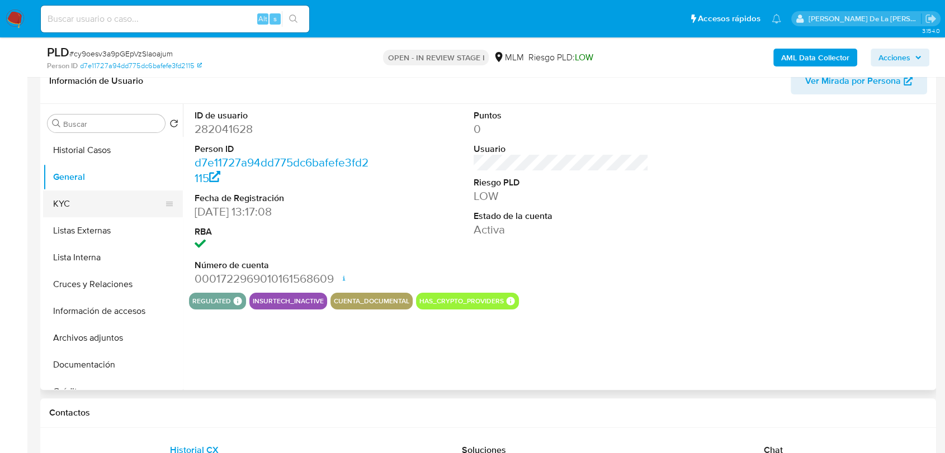
click at [89, 200] on button "KYC" at bounding box center [108, 204] width 131 height 27
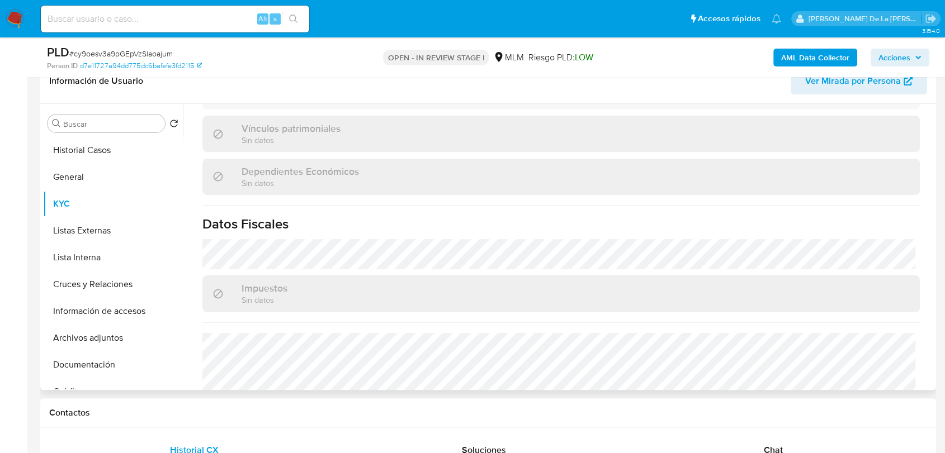
scroll to position [692, 0]
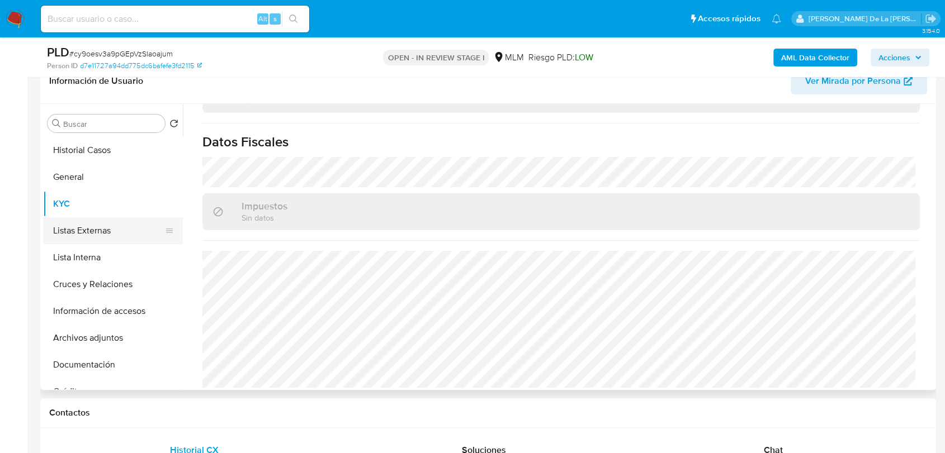
drag, startPoint x: 108, startPoint y: 226, endPoint x: 150, endPoint y: 233, distance: 41.8
click at [108, 226] on button "Listas Externas" at bounding box center [108, 230] width 131 height 27
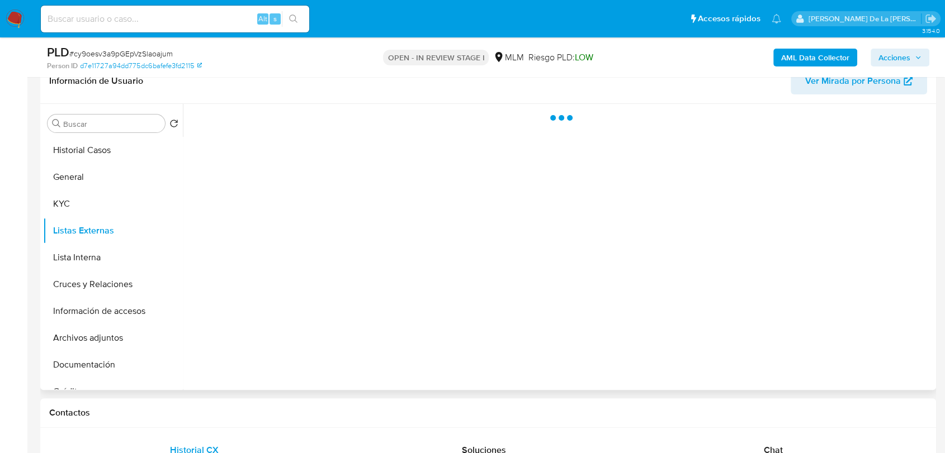
scroll to position [0, 0]
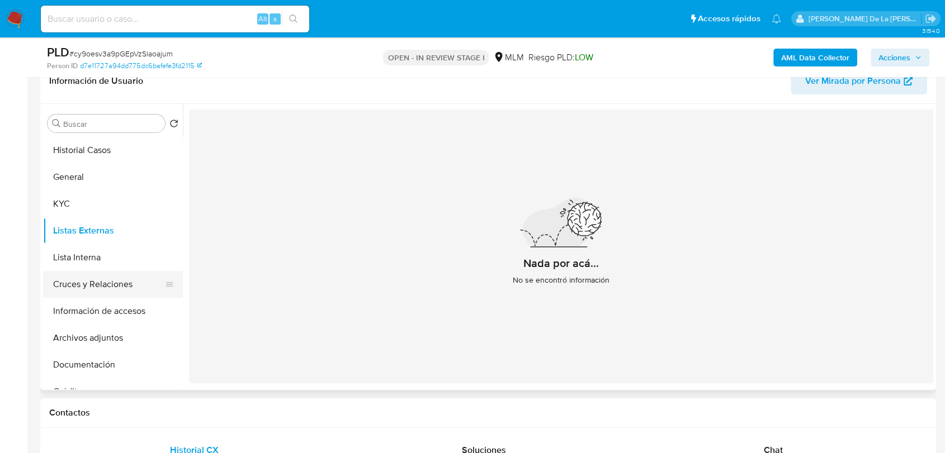
click at [112, 275] on button "Cruces y Relaciones" at bounding box center [108, 284] width 131 height 27
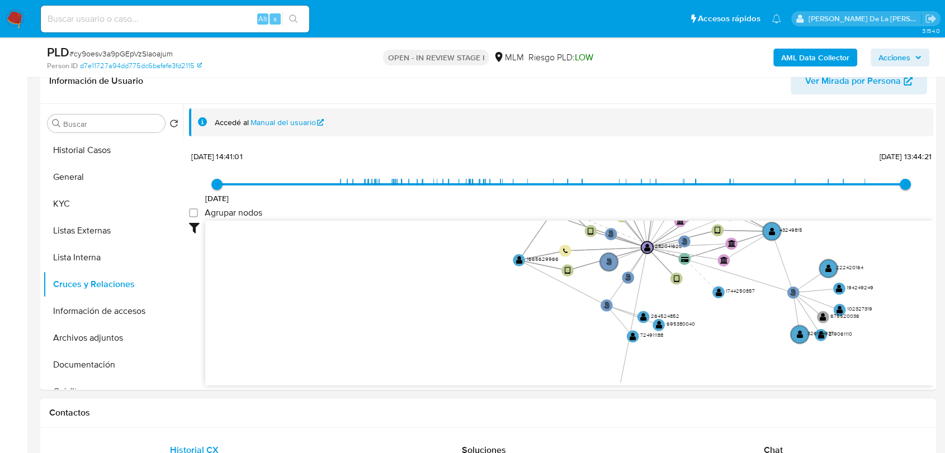
drag, startPoint x: 778, startPoint y: 264, endPoint x: 637, endPoint y: 426, distance: 214.8
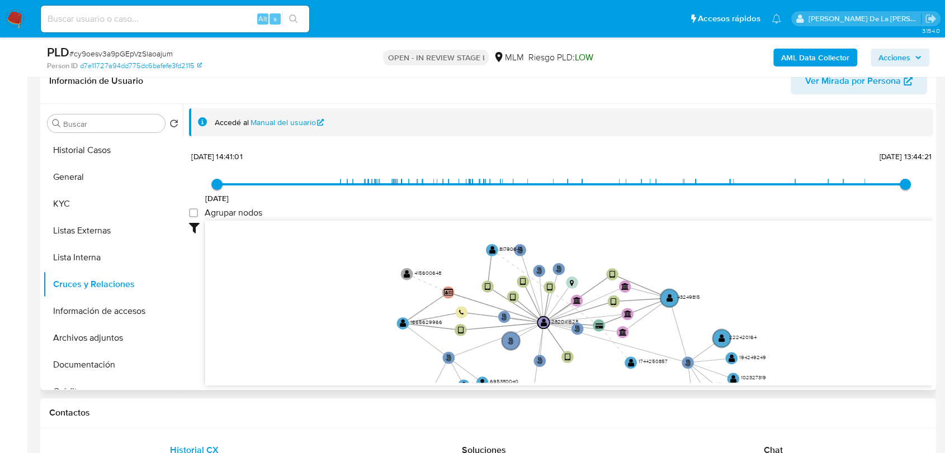
drag, startPoint x: 793, startPoint y: 311, endPoint x: 802, endPoint y: 278, distance: 33.6
click at [794, 292] on icon "user-282041628  282041628 phone-40ef664c612c081da4259a4bc2c71796  person-d7e1…" at bounding box center [569, 302] width 728 height 162
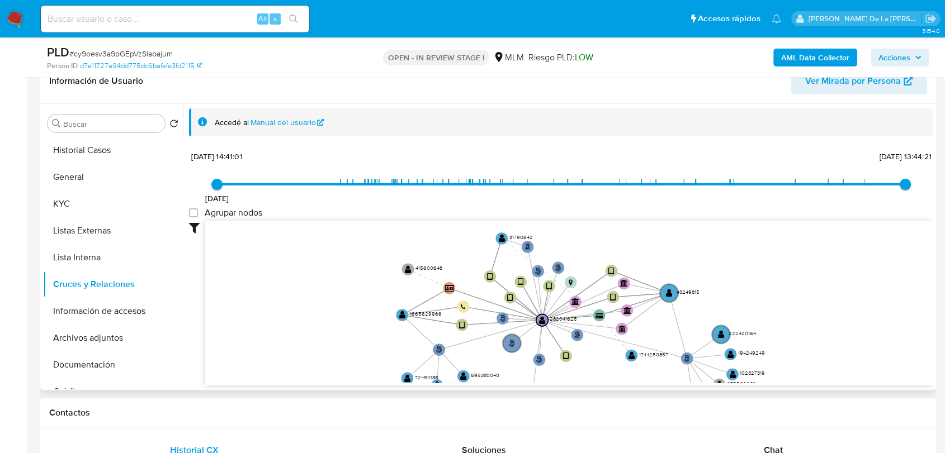
click at [902, 186] on span "29/7/2025, 13:44:21" at bounding box center [905, 184] width 11 height 11
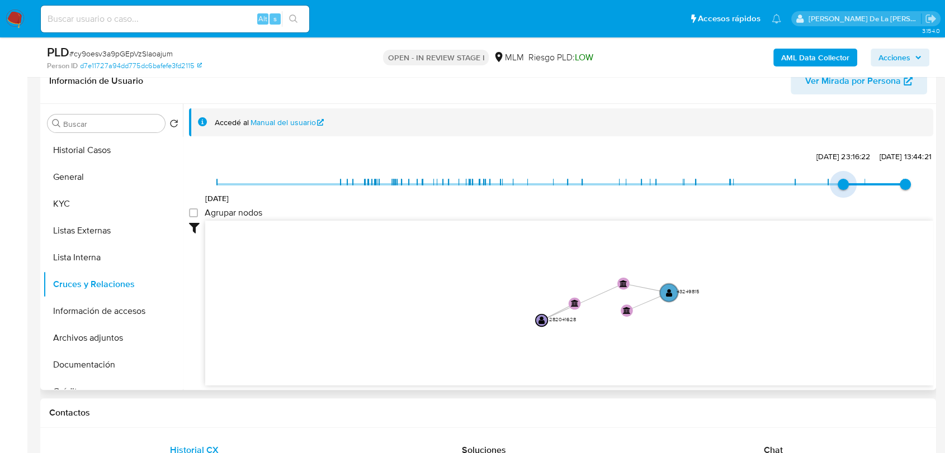
type input "1745256849000"
drag, startPoint x: 210, startPoint y: 188, endPoint x: 857, endPoint y: 182, distance: 646.8
click at [859, 182] on span "21/4/2025, 11:34:09" at bounding box center [864, 184] width 11 height 11
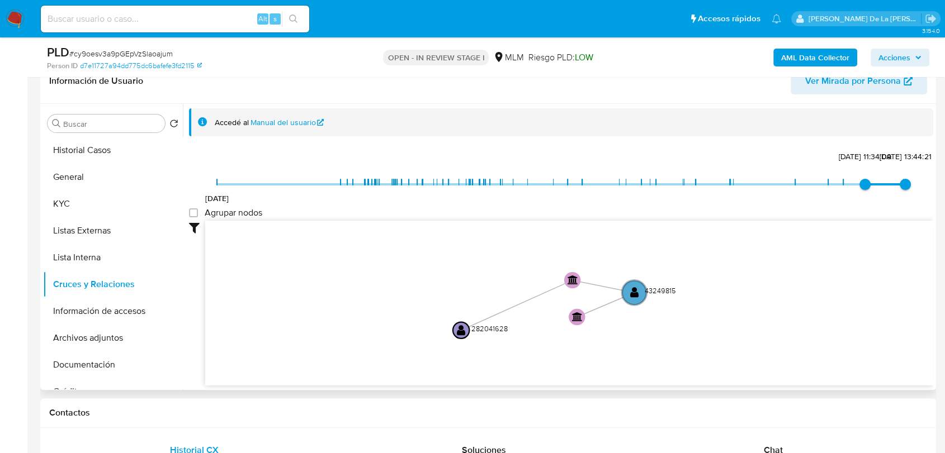
drag, startPoint x: 760, startPoint y: 301, endPoint x: 767, endPoint y: 297, distance: 7.8
click at [767, 297] on icon "user-282041628  282041628 phone-40ef664c612c081da4259a4bc2c71796  person-d7e1…" at bounding box center [569, 302] width 728 height 162
click at [114, 317] on button "Información de accesos" at bounding box center [108, 311] width 131 height 27
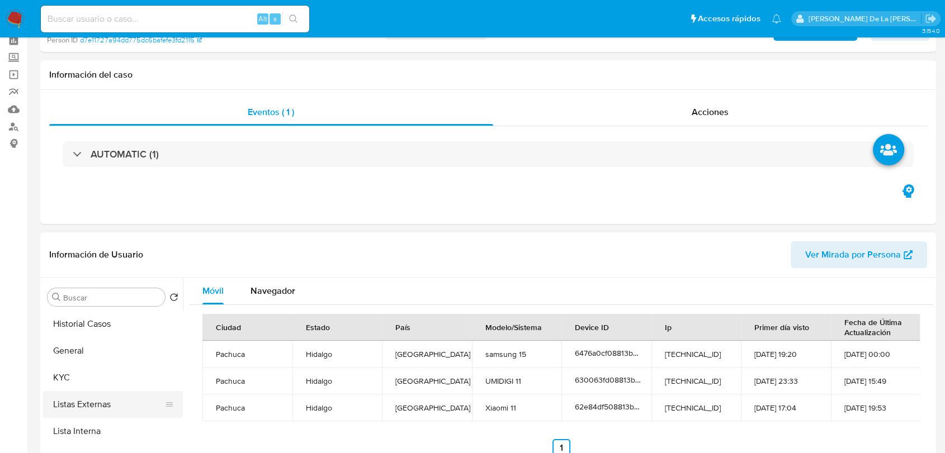
scroll to position [124, 0]
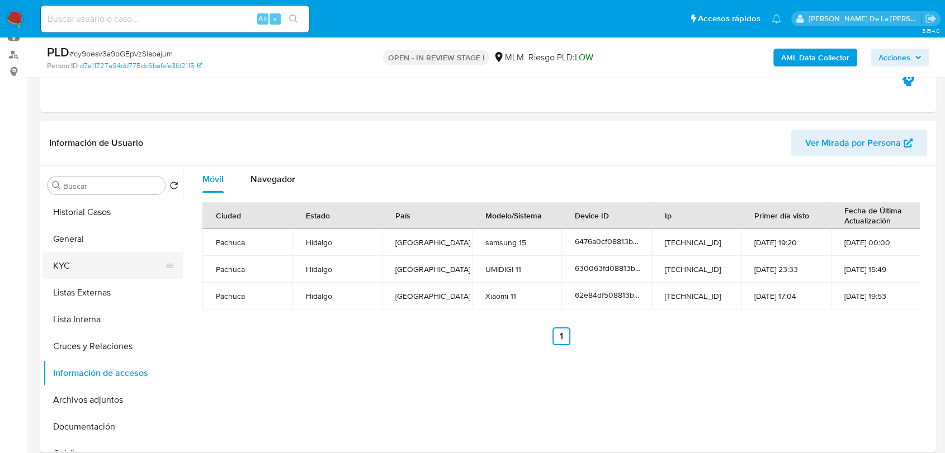
click at [96, 269] on button "KYC" at bounding box center [108, 266] width 131 height 27
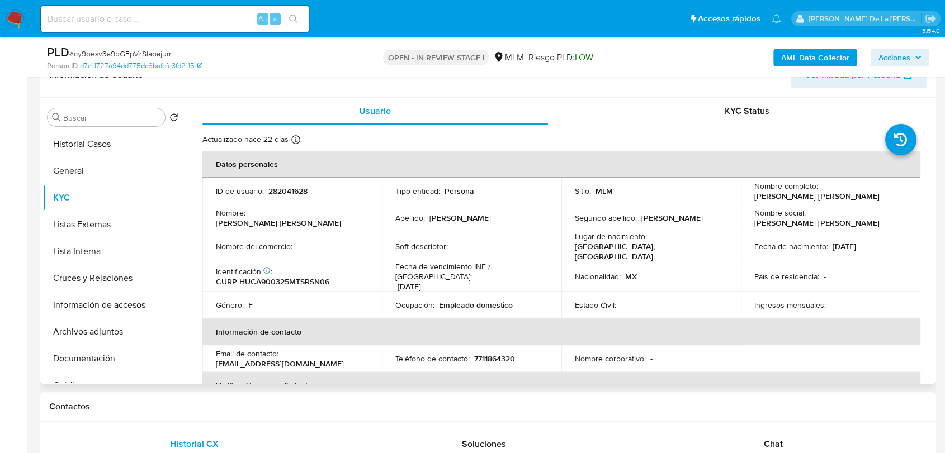
scroll to position [186, 0]
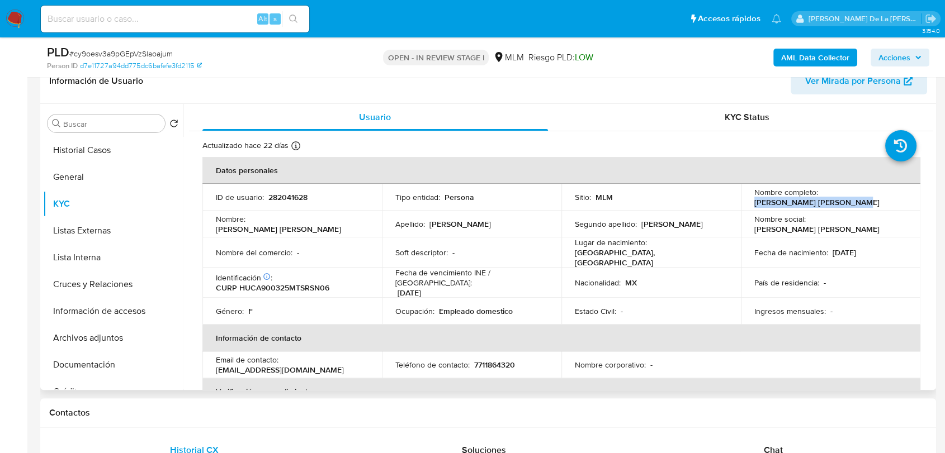
drag, startPoint x: 747, startPoint y: 198, endPoint x: 872, endPoint y: 200, distance: 125.2
click at [872, 200] on td "Nombre completo : Ana Edith Huerta Castillo" at bounding box center [830, 197] width 179 height 27
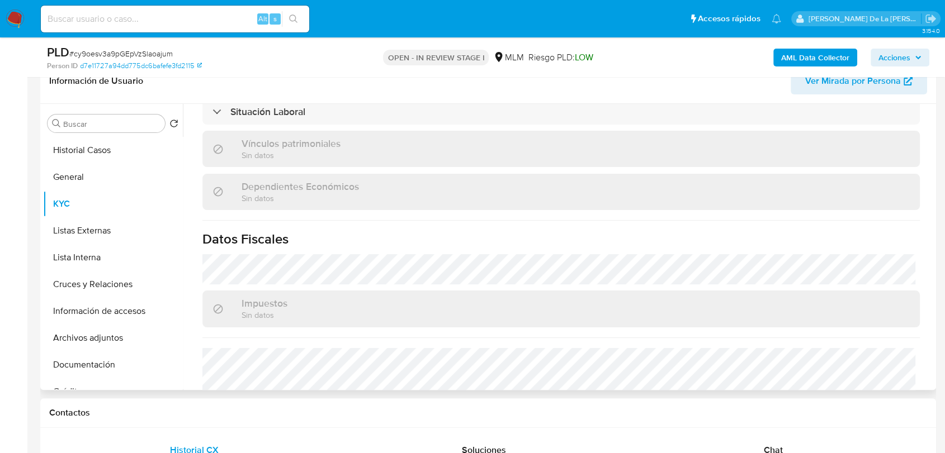
scroll to position [692, 0]
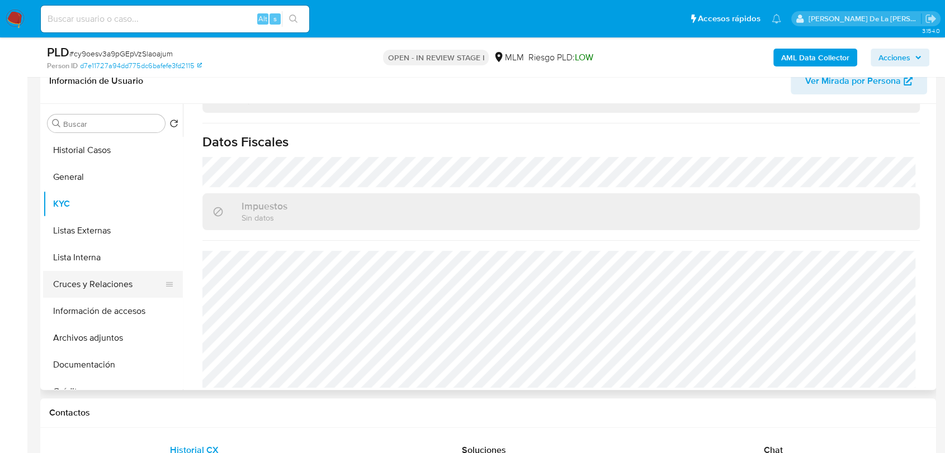
click at [109, 283] on button "Cruces y Relaciones" at bounding box center [108, 284] width 131 height 27
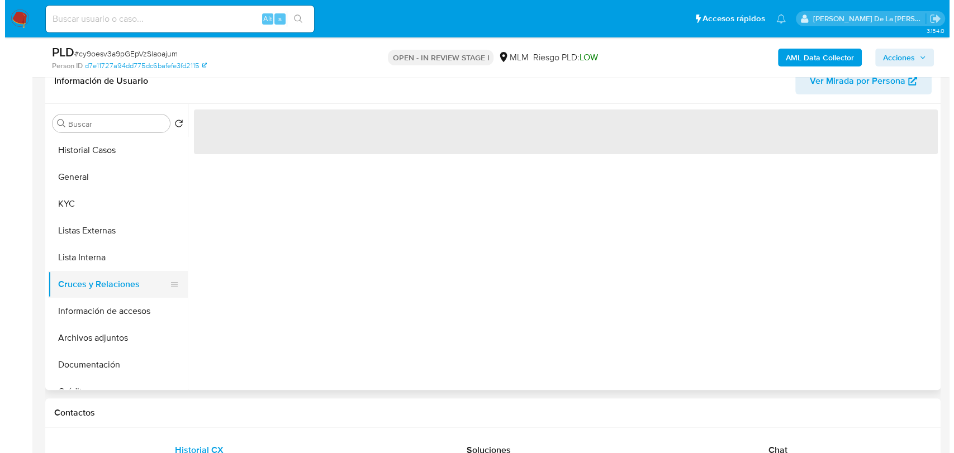
scroll to position [0, 0]
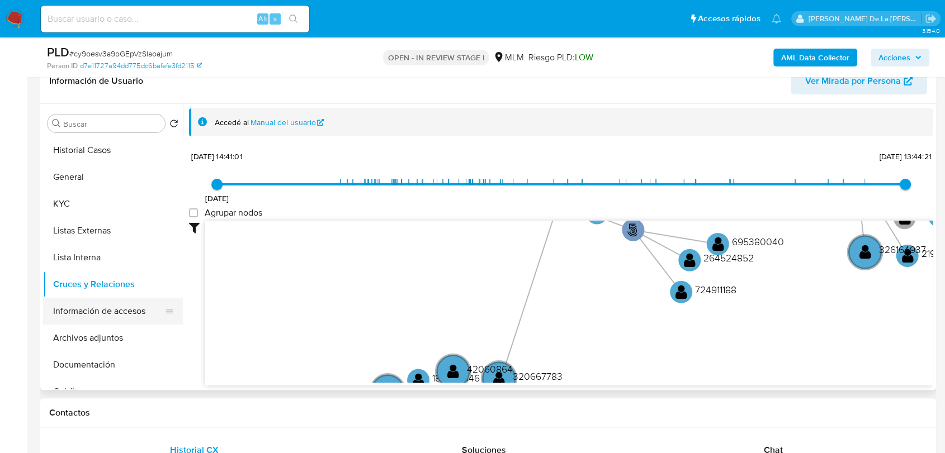
click at [103, 321] on button "Información de accesos" at bounding box center [108, 311] width 131 height 27
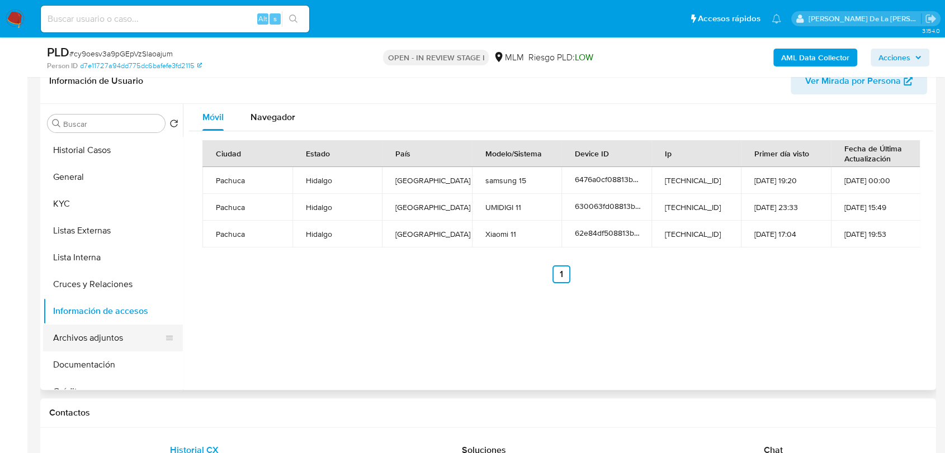
click at [110, 337] on button "Archivos adjuntos" at bounding box center [108, 338] width 131 height 27
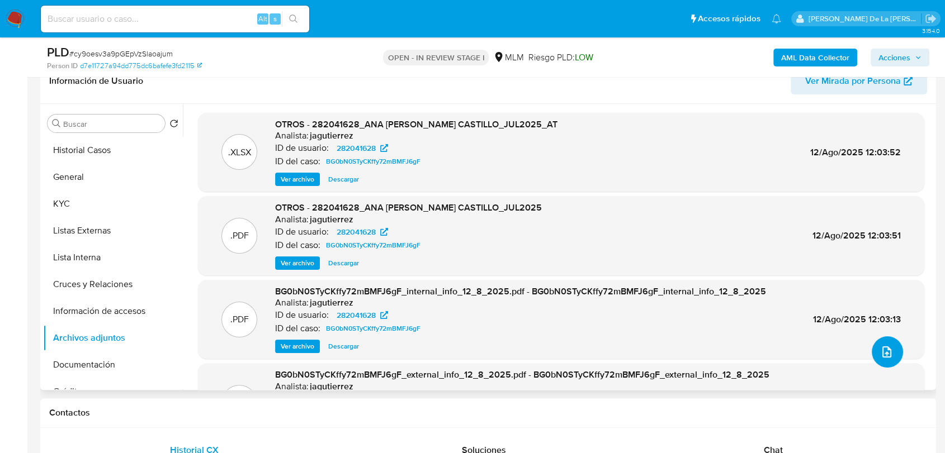
click at [883, 354] on icon "upload-file" at bounding box center [886, 351] width 13 height 13
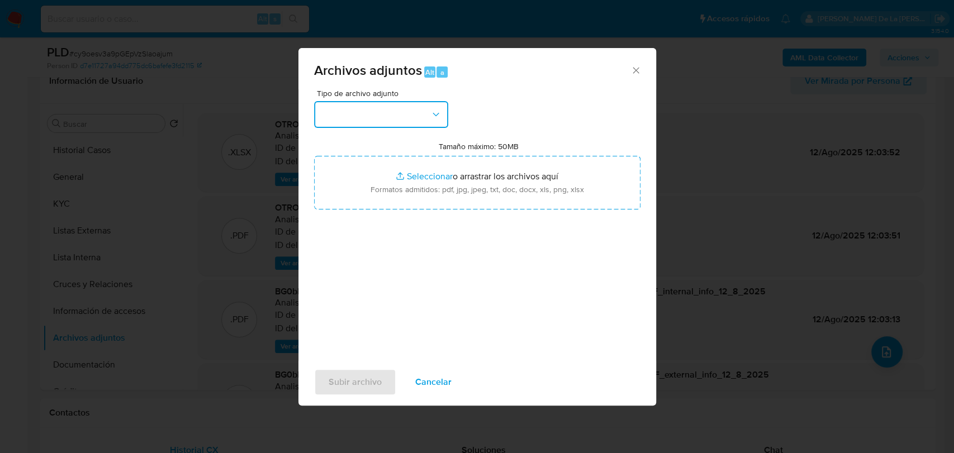
click at [337, 112] on button "button" at bounding box center [381, 114] width 134 height 27
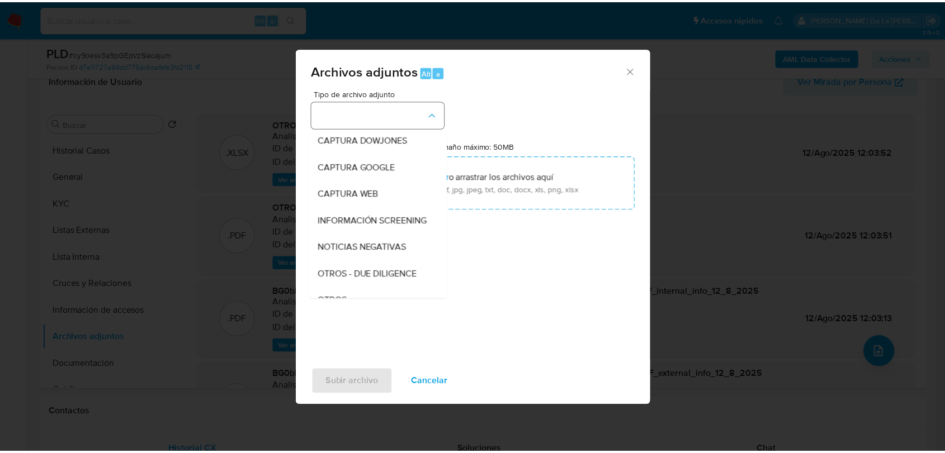
scroll to position [58, 0]
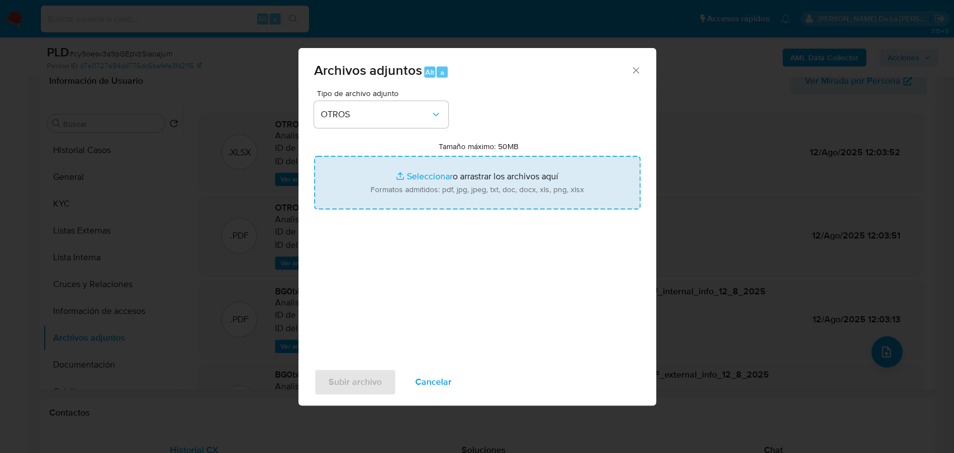
type input "C:\fakepath\1207535681_JOSE URIEL SANDOVAL ORTIZ_JUL2025.pdf"
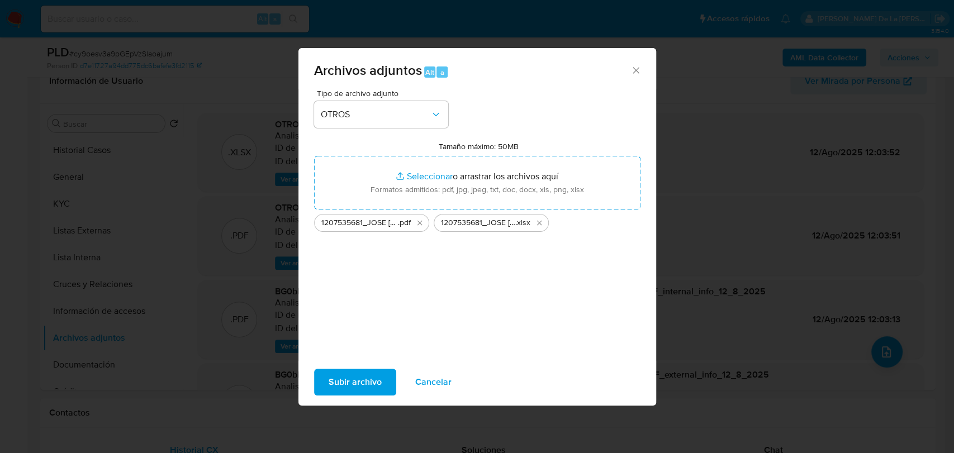
click at [350, 371] on span "Subir archivo" at bounding box center [355, 382] width 53 height 25
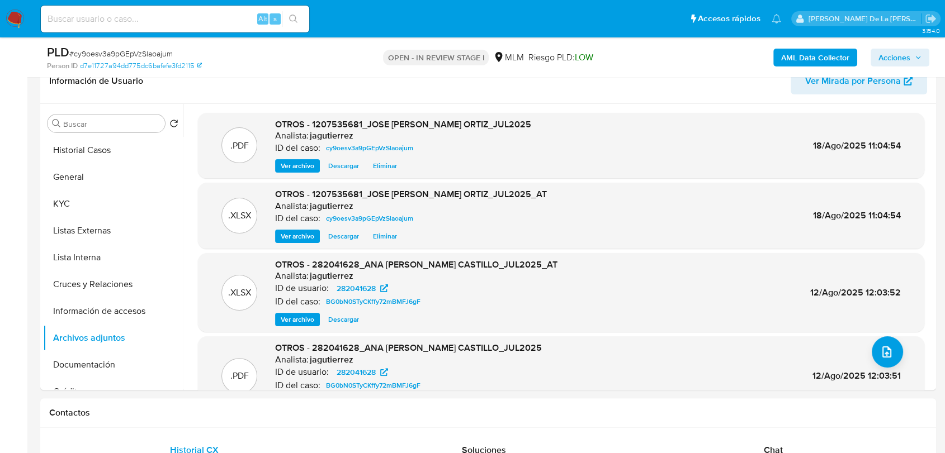
click at [899, 63] on span "Acciones" at bounding box center [894, 58] width 32 height 18
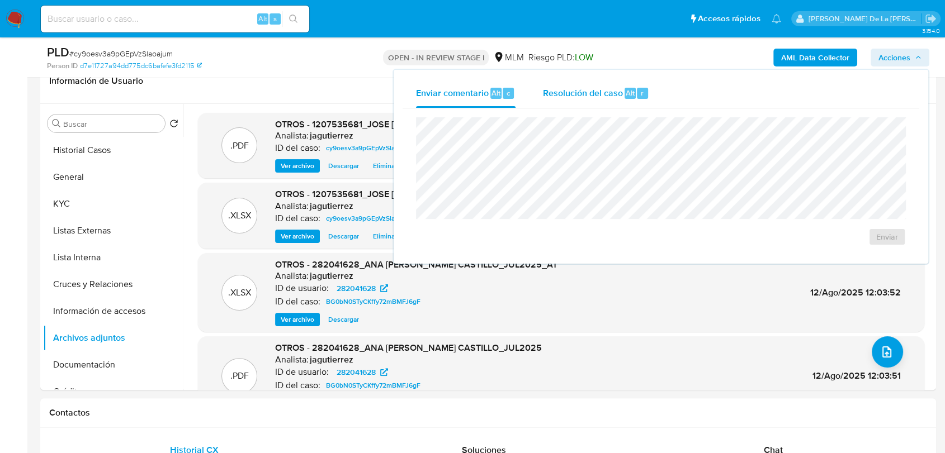
click at [594, 103] on div "Resolución del caso Alt r" at bounding box center [595, 93] width 107 height 29
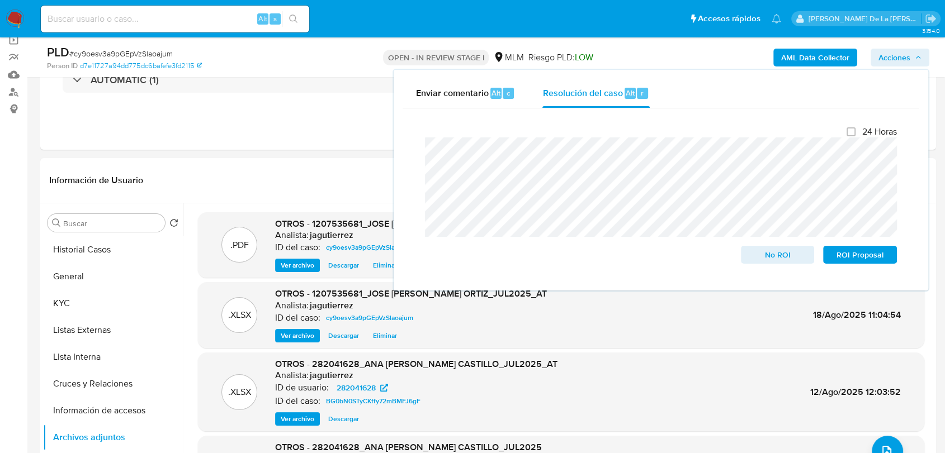
scroll to position [0, 0]
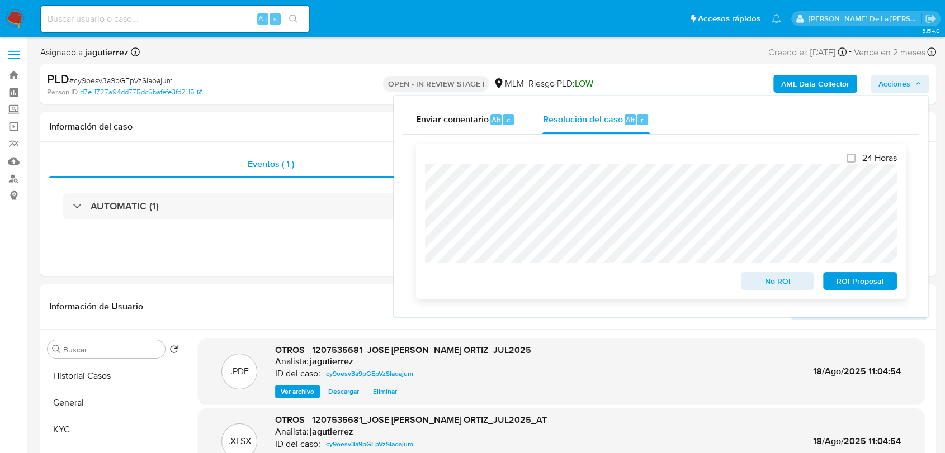
click at [788, 289] on span "No ROI" at bounding box center [778, 281] width 58 height 16
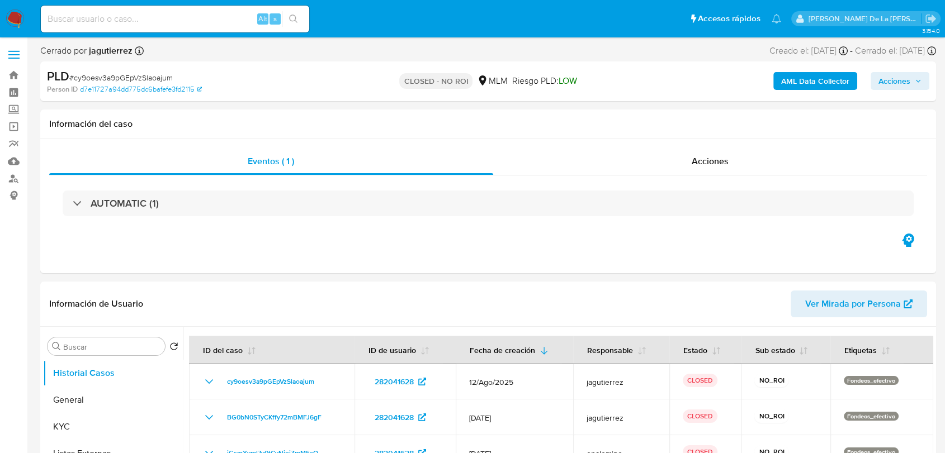
select select "10"
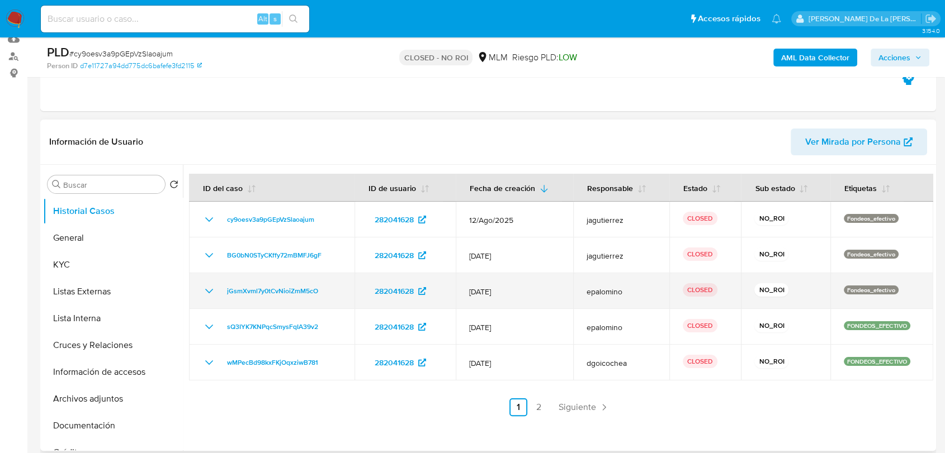
scroll to position [124, 0]
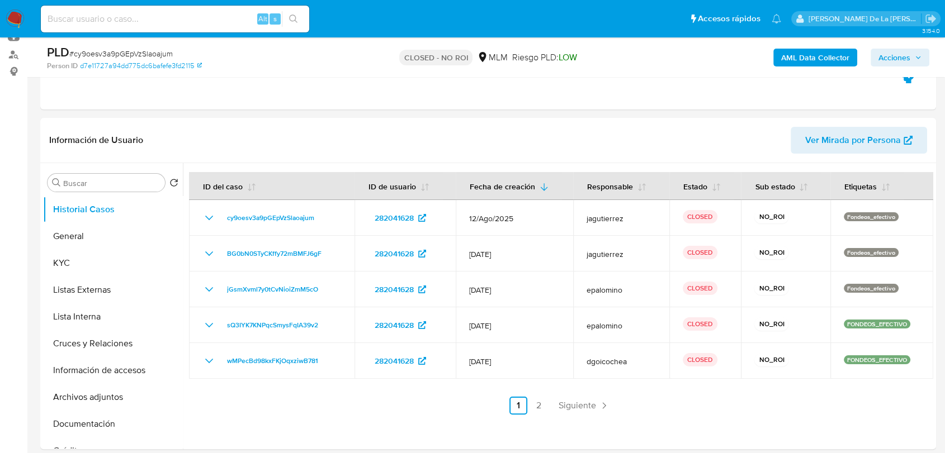
click at [16, 20] on img at bounding box center [15, 19] width 19 height 19
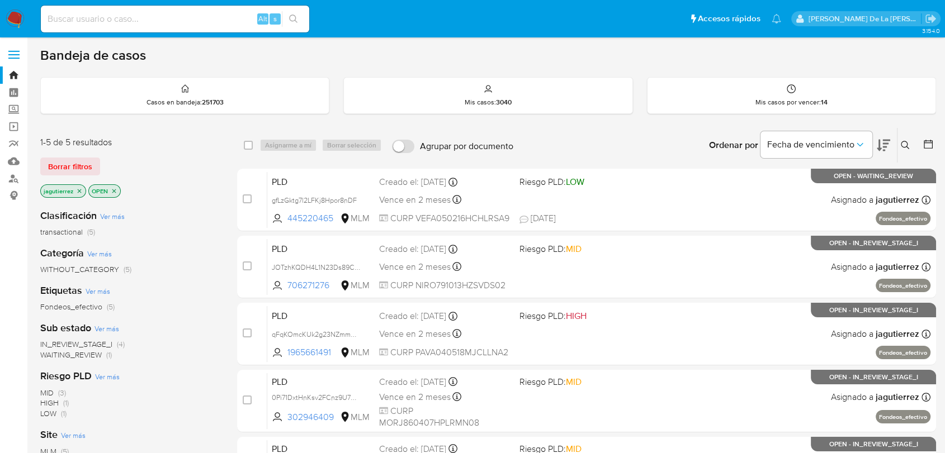
click at [84, 341] on span "IN_REVIEW_STAGE_I" at bounding box center [76, 344] width 72 height 11
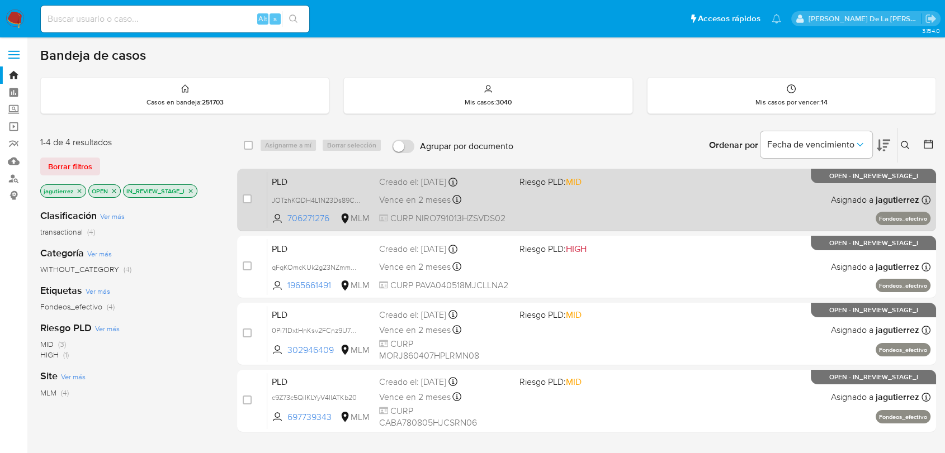
click at [604, 220] on div "PLD JOTzhKQDH4L1N23Ds89CJjoX 706271276 MLM Riesgo PLD: MID Creado el: [DATE] Cr…" at bounding box center [598, 200] width 663 height 56
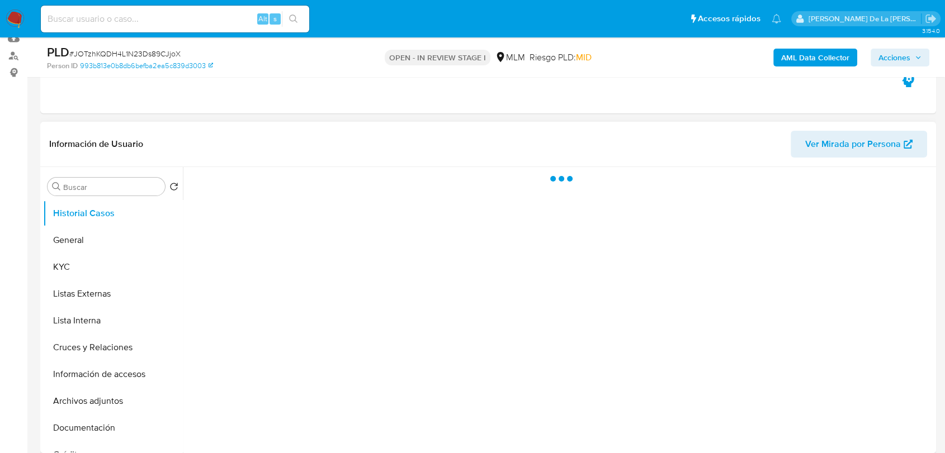
scroll to position [124, 0]
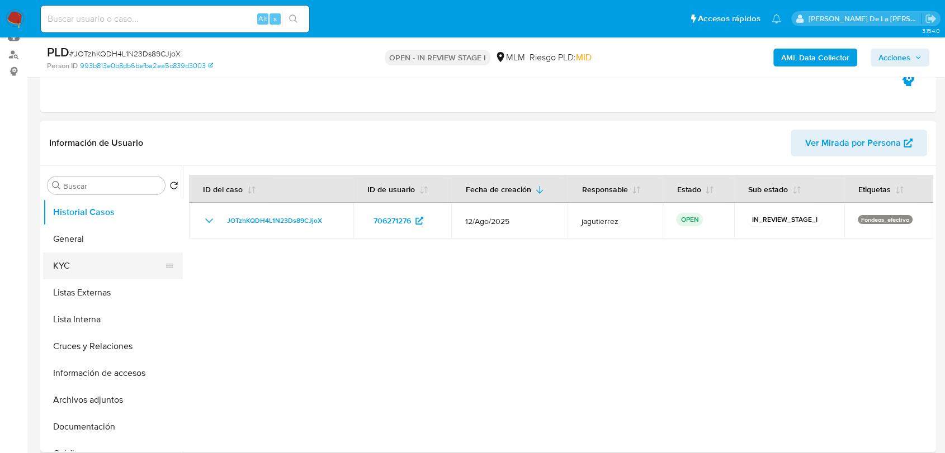
select select "10"
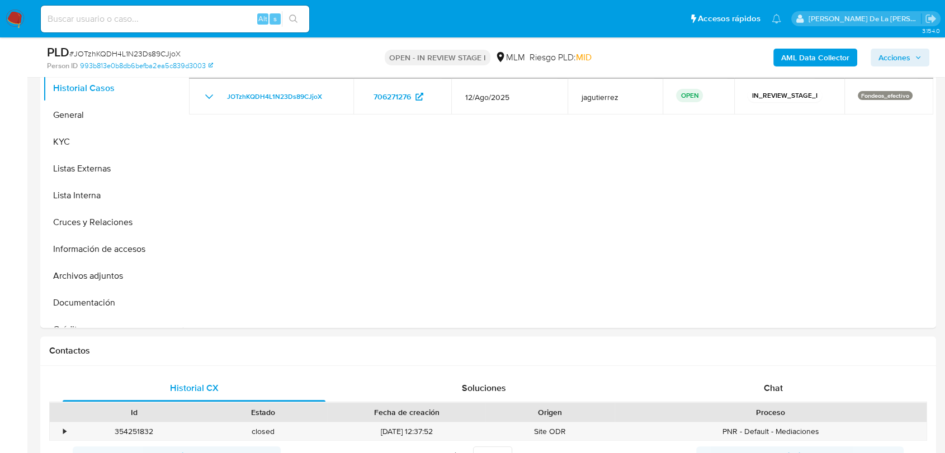
scroll to position [62, 0]
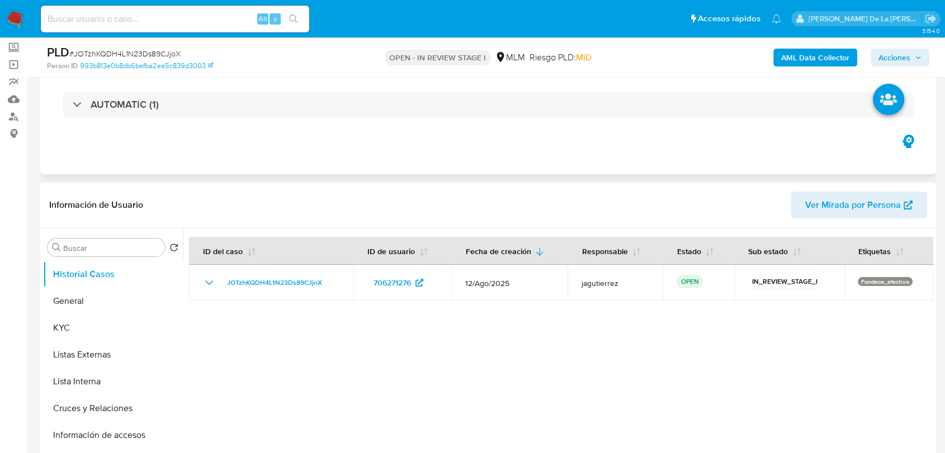
click at [378, 147] on div "Eventos ( 1 ) Acciones AUTOMATIC (1)" at bounding box center [488, 107] width 896 height 134
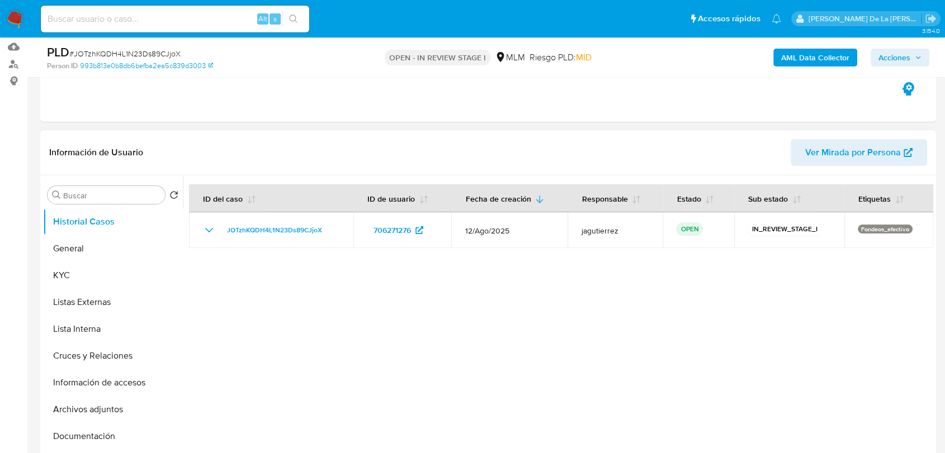
scroll to position [186, 0]
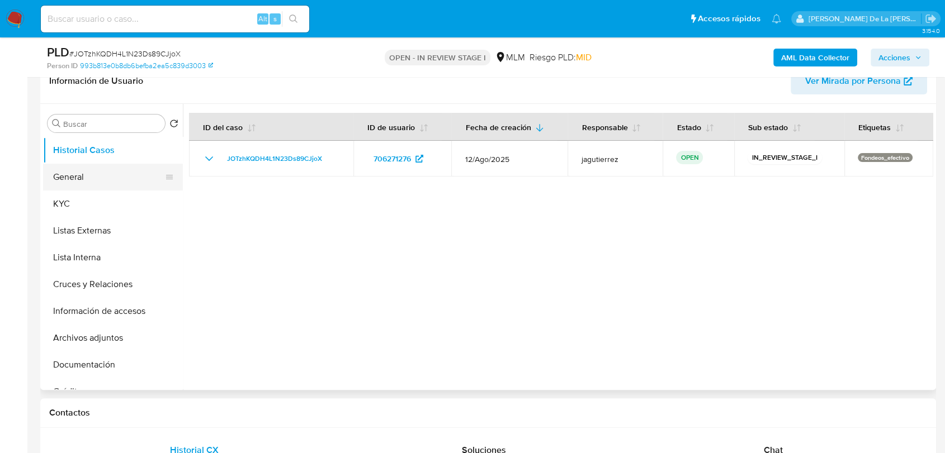
click at [91, 183] on button "General" at bounding box center [108, 177] width 131 height 27
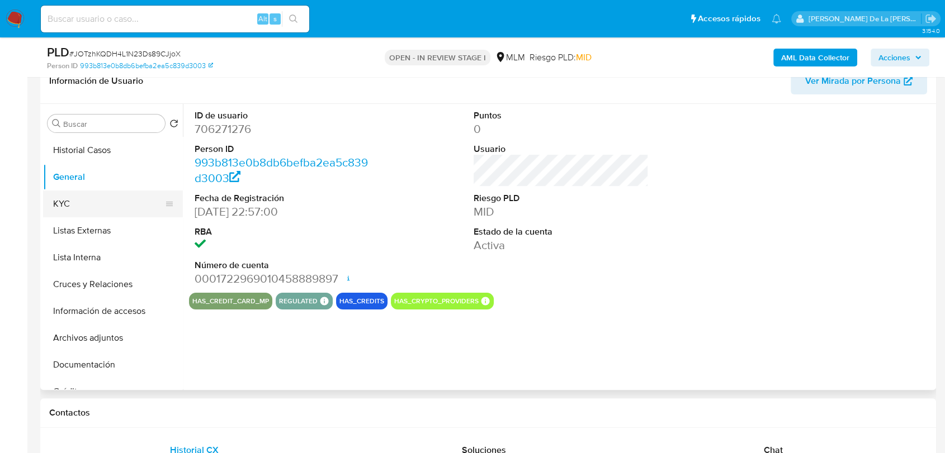
click at [89, 198] on button "KYC" at bounding box center [108, 204] width 131 height 27
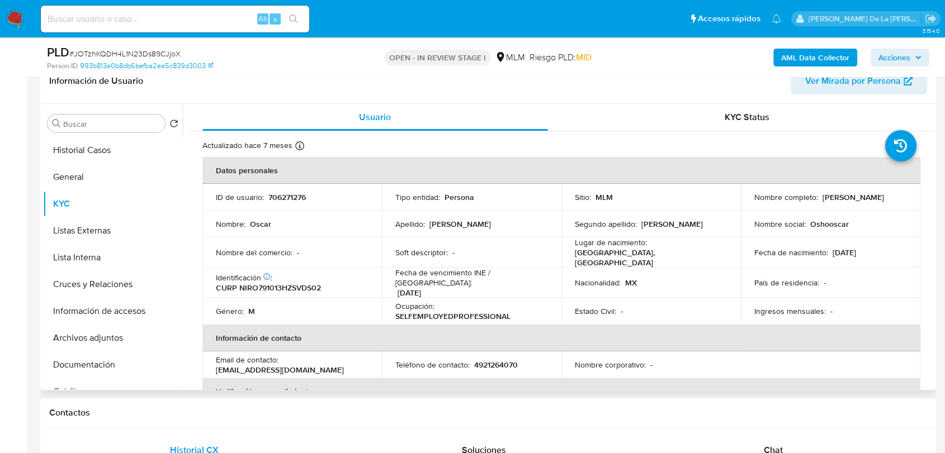
drag, startPoint x: 751, startPoint y: 204, endPoint x: 834, endPoint y: 205, distance: 82.7
click at [834, 202] on p "[PERSON_NAME]" at bounding box center [852, 197] width 61 height 10
click at [124, 281] on button "Cruces y Relaciones" at bounding box center [108, 284] width 131 height 27
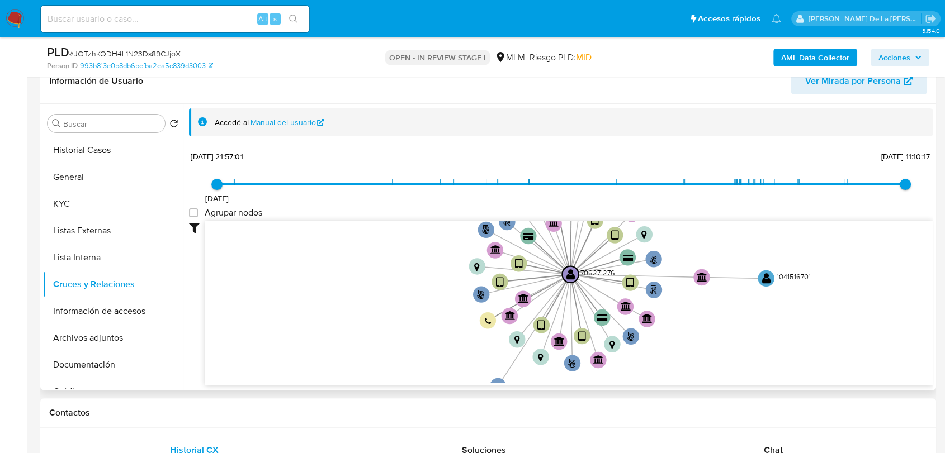
drag, startPoint x: 406, startPoint y: 277, endPoint x: 436, endPoint y: 273, distance: 30.4
click at [438, 273] on icon "user-706271276  706271276 phone-022f4f2f009673b93c67d217ec619f3e  person-993b…" at bounding box center [569, 302] width 728 height 162
click at [67, 325] on button "Archivos adjuntos" at bounding box center [113, 338] width 140 height 27
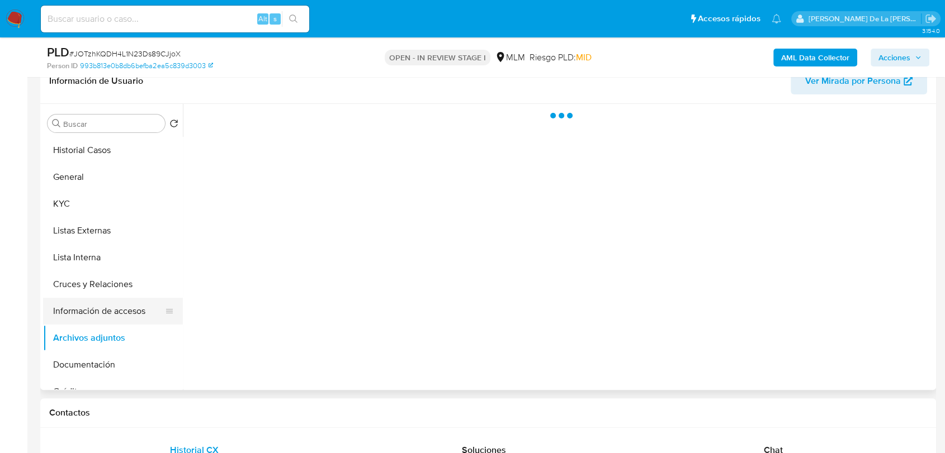
click at [109, 316] on button "Información de accesos" at bounding box center [108, 311] width 131 height 27
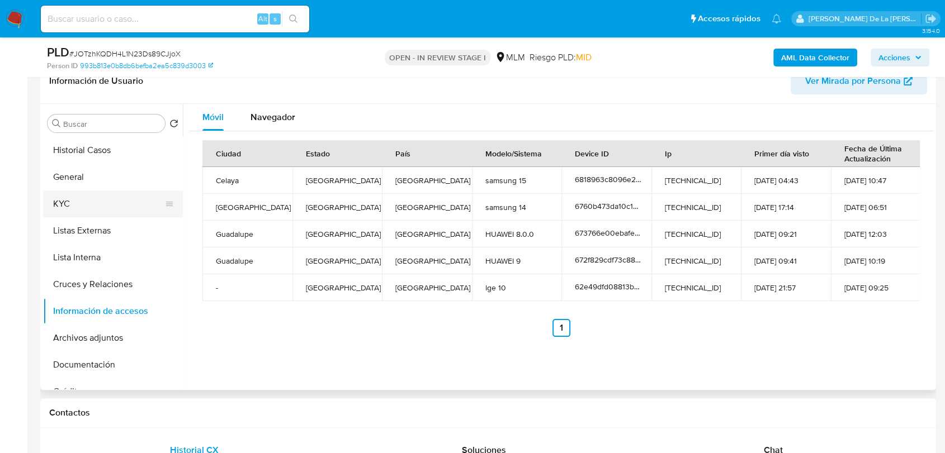
click at [72, 198] on button "KYC" at bounding box center [108, 204] width 131 height 27
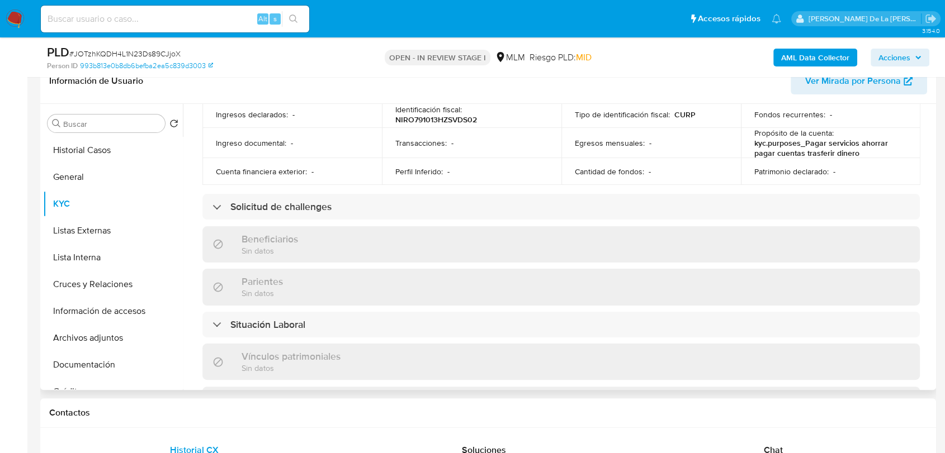
scroll to position [74, 0]
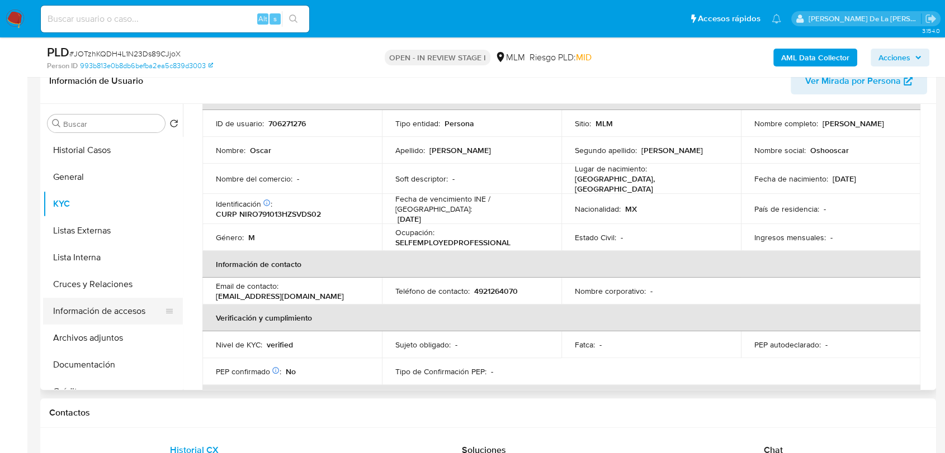
drag, startPoint x: 97, startPoint y: 334, endPoint x: 104, endPoint y: 321, distance: 14.8
click at [97, 335] on button "Archivos adjuntos" at bounding box center [113, 338] width 140 height 27
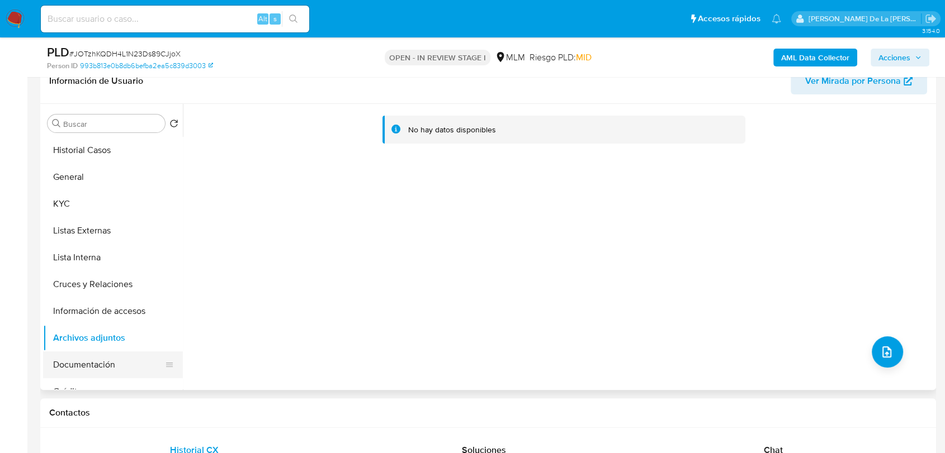
click at [96, 362] on button "Documentación" at bounding box center [108, 365] width 131 height 27
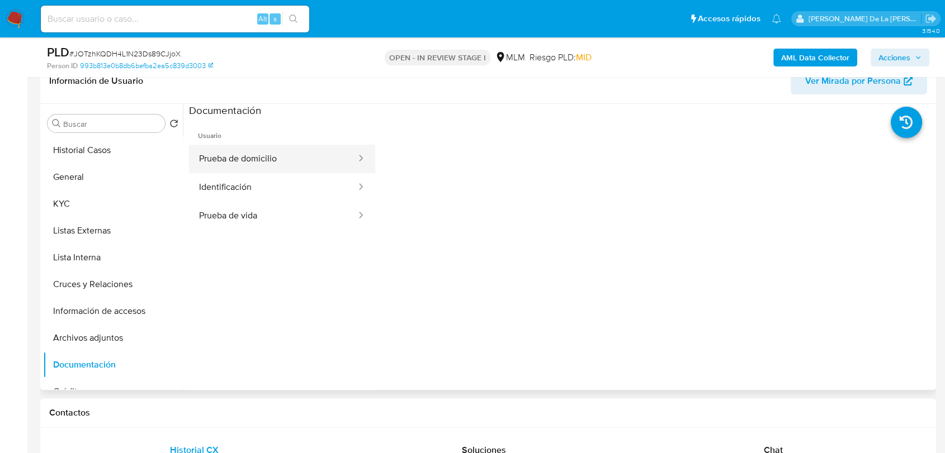
click at [284, 149] on button "Prueba de domicilio" at bounding box center [273, 159] width 168 height 29
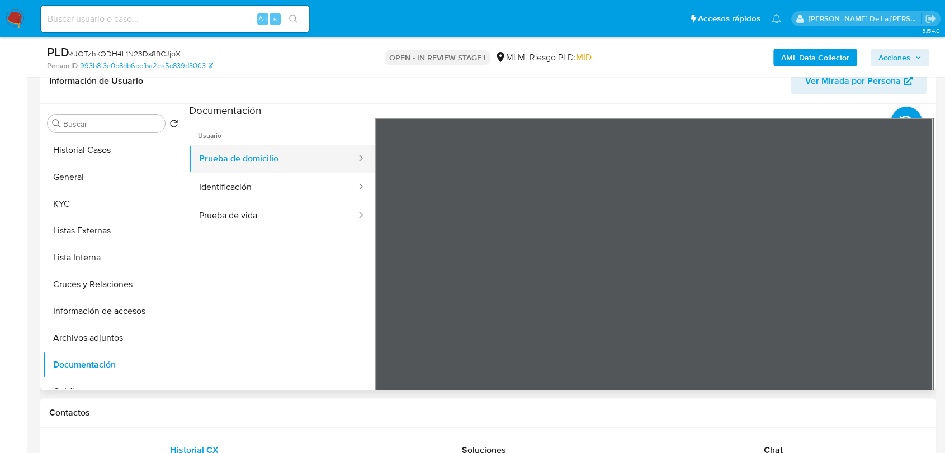
click at [242, 171] on button "Prueba de domicilio" at bounding box center [273, 159] width 168 height 29
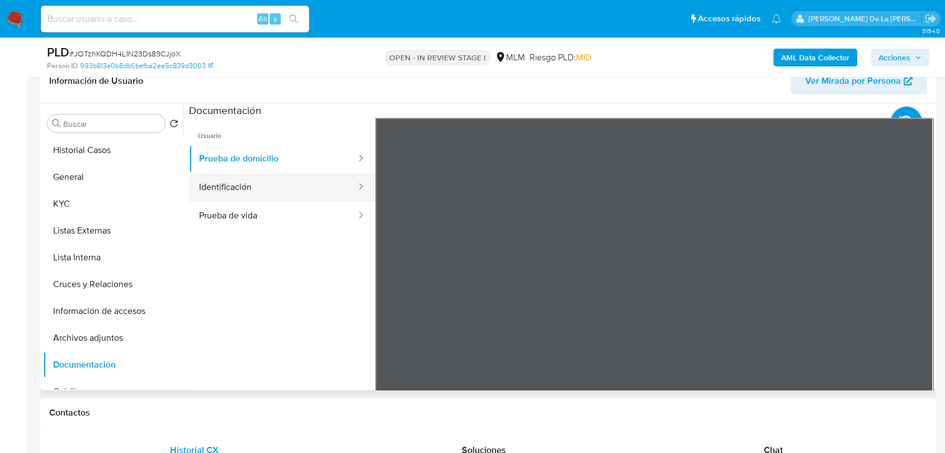
click at [247, 183] on button "Identificación" at bounding box center [273, 187] width 168 height 29
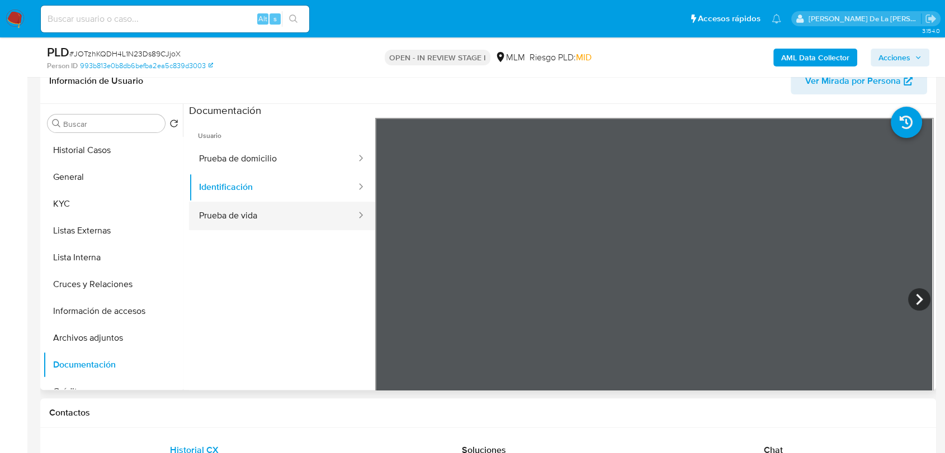
click at [239, 207] on button "Prueba de vida" at bounding box center [273, 216] width 168 height 29
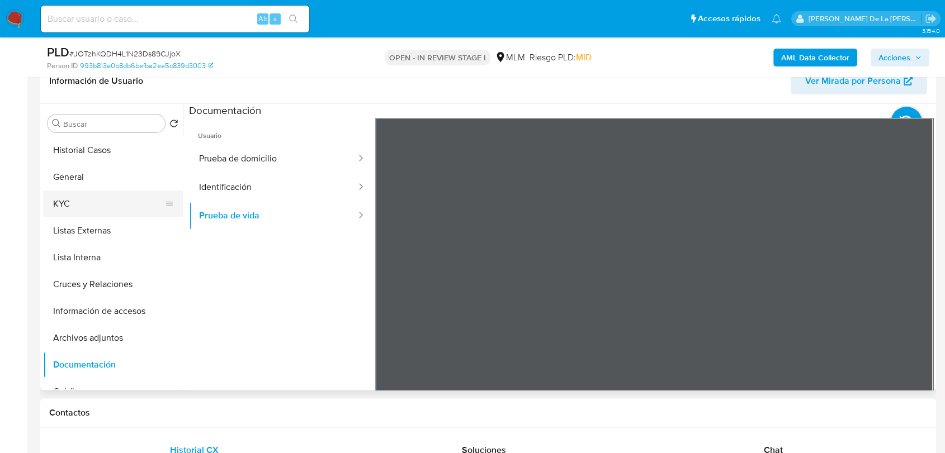
click at [108, 196] on button "KYC" at bounding box center [108, 204] width 131 height 27
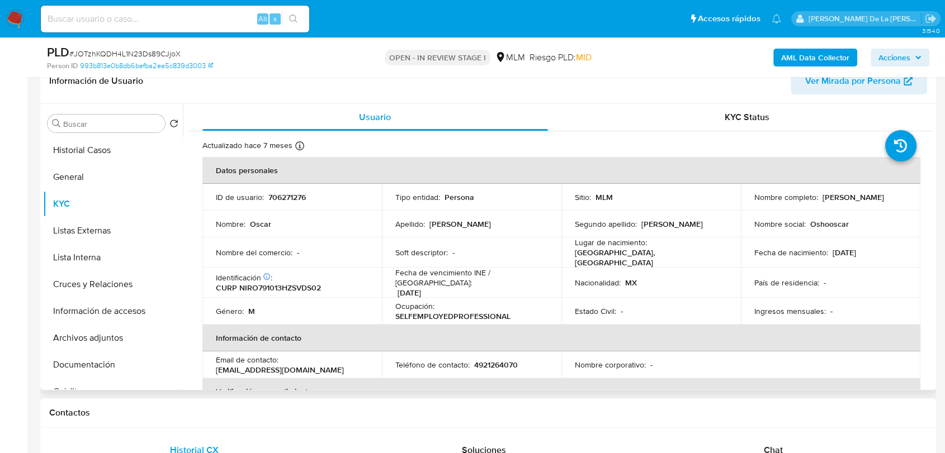
click at [831, 220] on p "Oshooscar" at bounding box center [829, 224] width 39 height 10
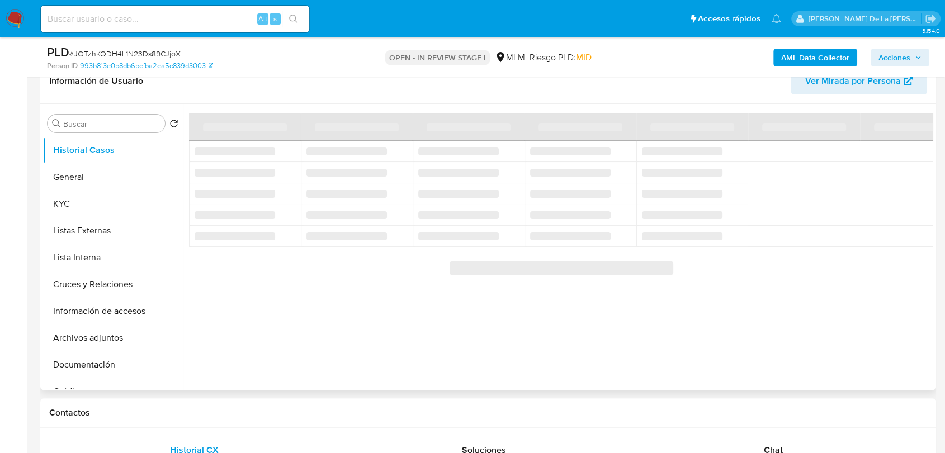
select select "10"
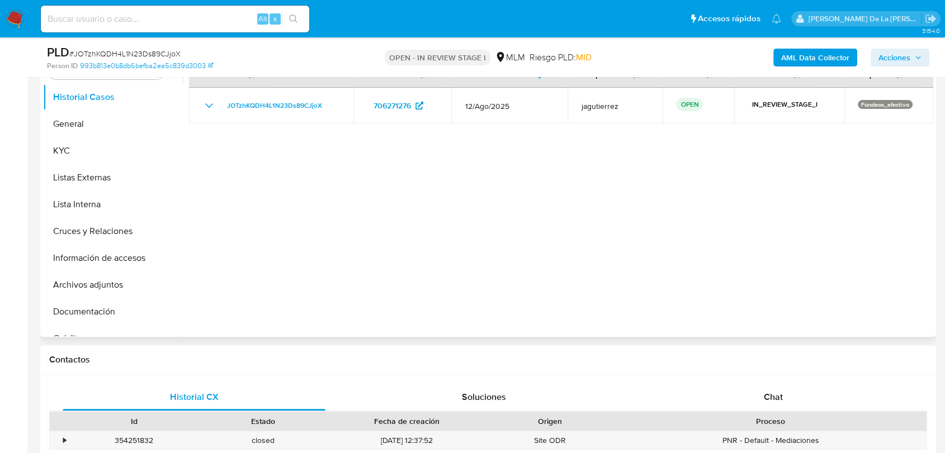
scroll to position [186, 0]
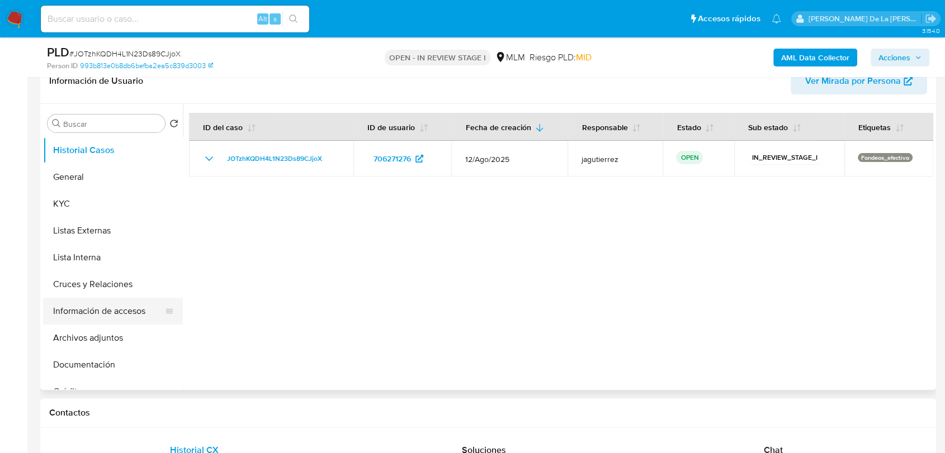
click at [112, 312] on button "Información de accesos" at bounding box center [108, 311] width 131 height 27
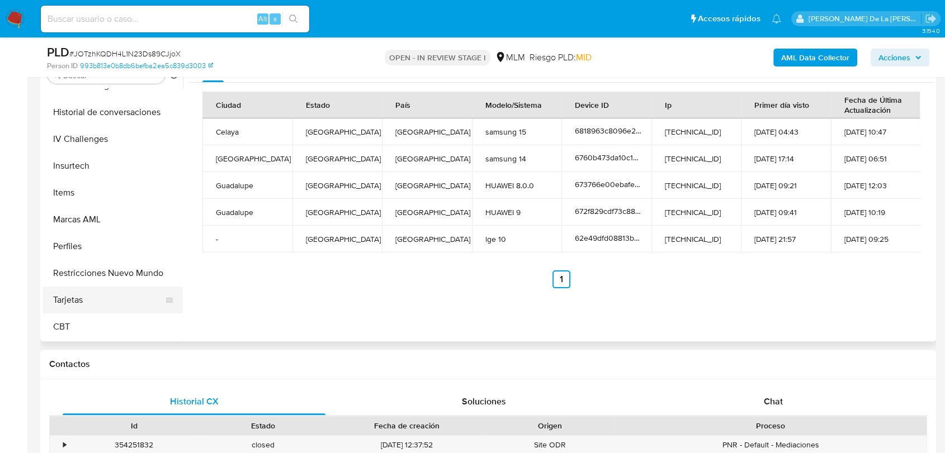
scroll to position [248, 0]
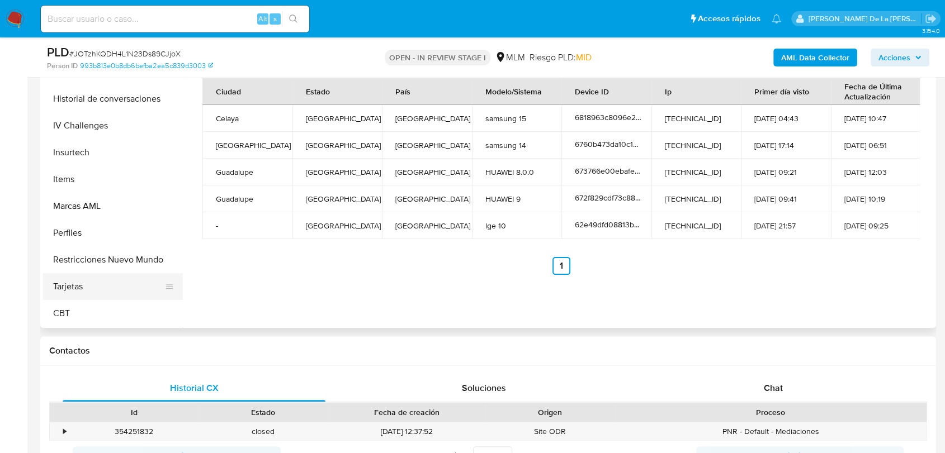
click at [106, 298] on button "Tarjetas" at bounding box center [108, 286] width 131 height 27
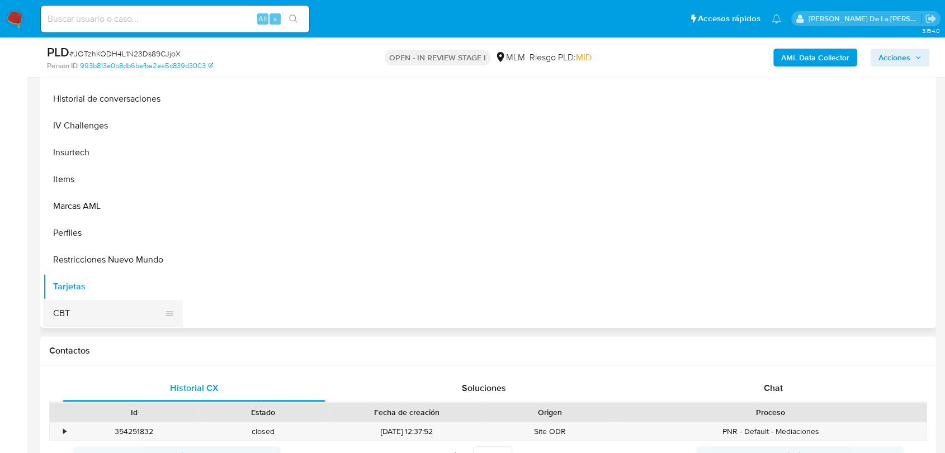
click at [101, 314] on button "CBT" at bounding box center [108, 313] width 131 height 27
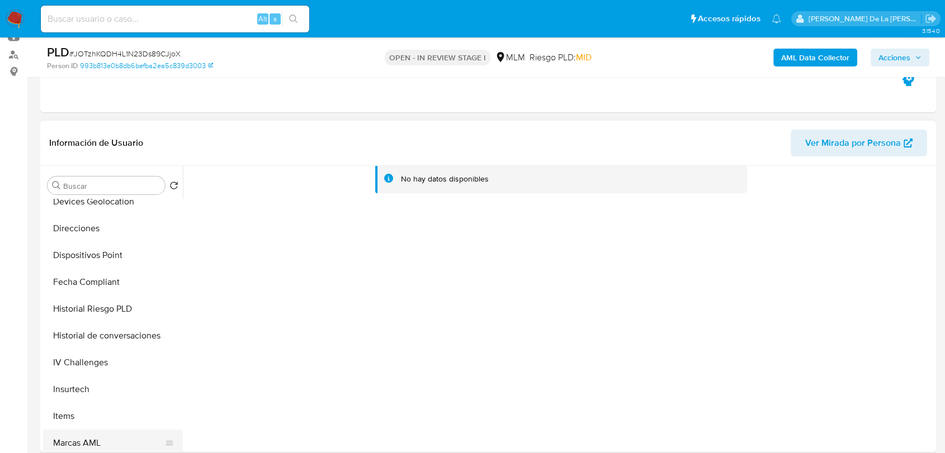
scroll to position [348, 0]
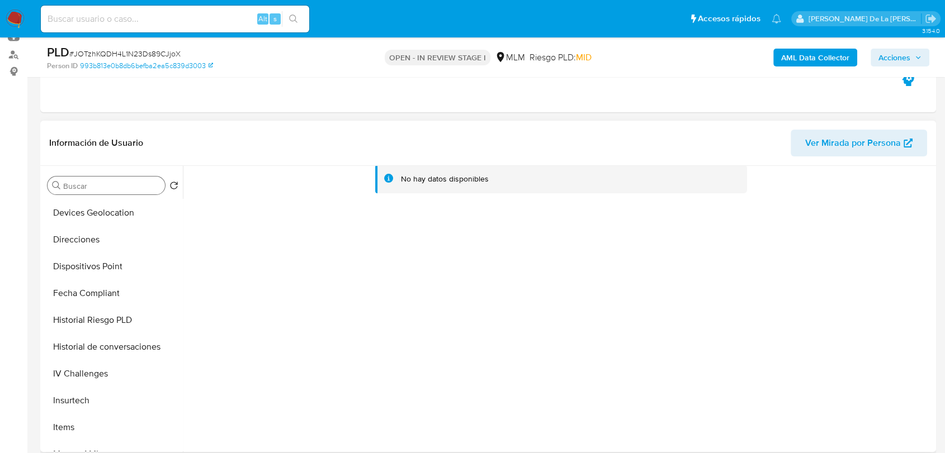
click at [111, 181] on input "Buscar" at bounding box center [111, 186] width 97 height 10
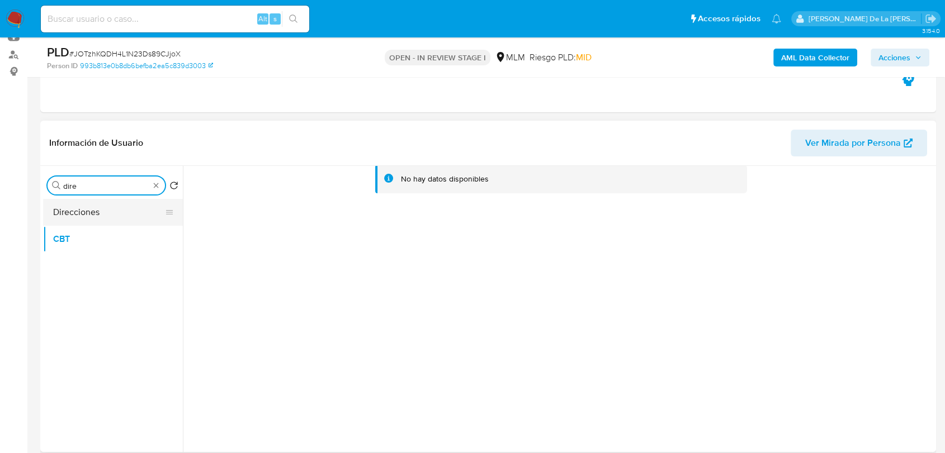
type input "dire"
click at [63, 211] on button "Direcciones" at bounding box center [108, 212] width 131 height 27
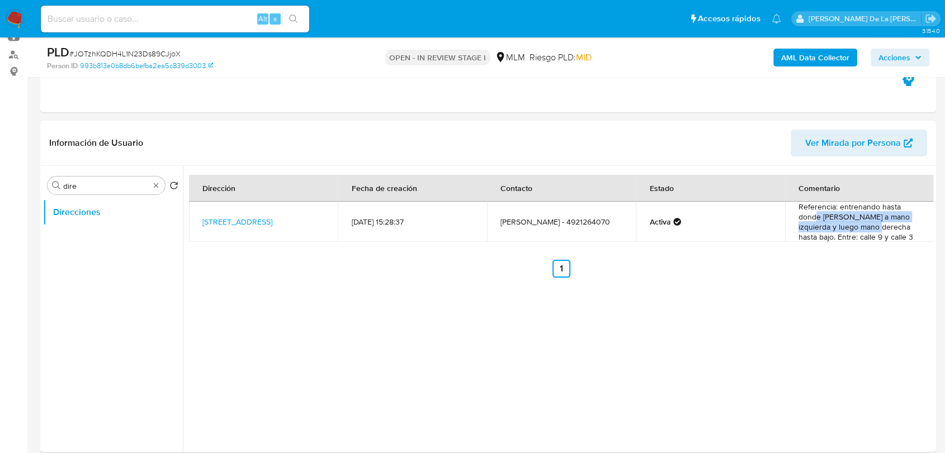
drag, startPoint x: 813, startPoint y: 219, endPoint x: 872, endPoint y: 231, distance: 60.0
click at [872, 231] on td "Referencia: entrenando hasta donde [PERSON_NAME] a mano izquierda y luego mano …" at bounding box center [859, 222] width 149 height 40
click at [237, 216] on link "[STREET_ADDRESS]" at bounding box center [237, 221] width 70 height 11
click at [6, 15] on img at bounding box center [15, 19] width 19 height 19
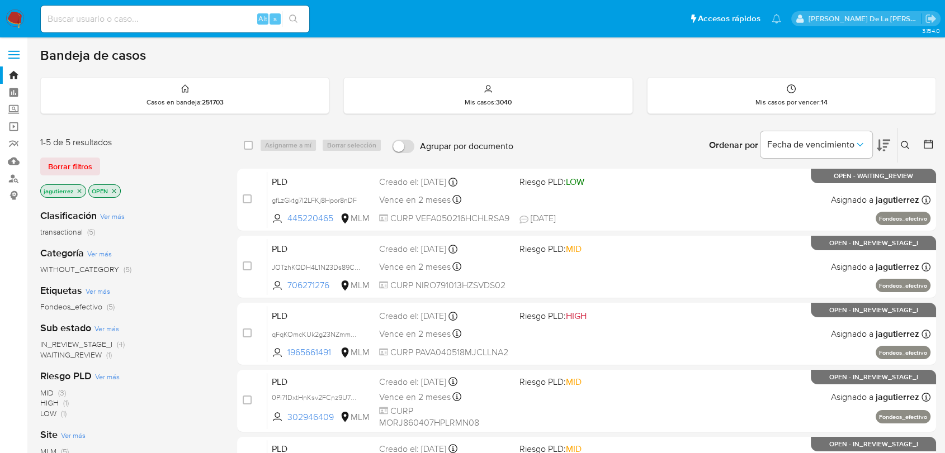
click at [63, 347] on span "IN_REVIEW_STAGE_I" at bounding box center [76, 344] width 72 height 11
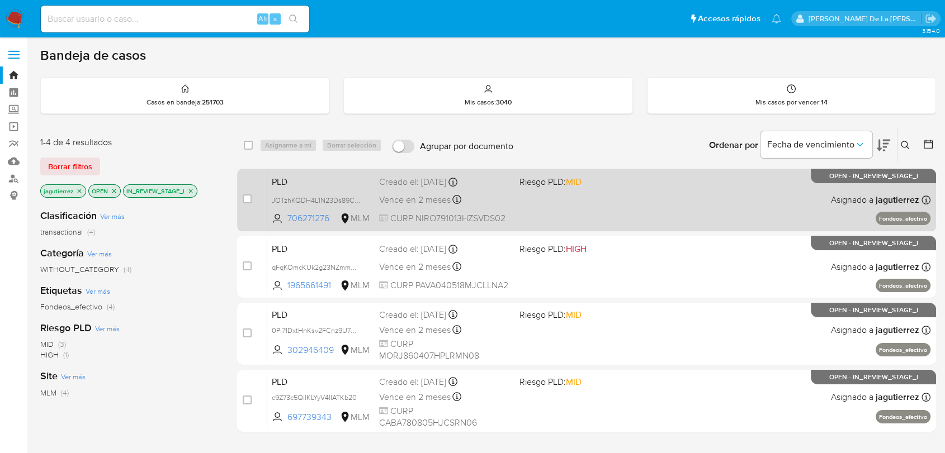
click at [654, 208] on div "PLD JOTzhKQDH4L1N23Ds89CJjoX 706271276 MLM Riesgo PLD: MID Creado el: [DATE] Cr…" at bounding box center [598, 200] width 663 height 56
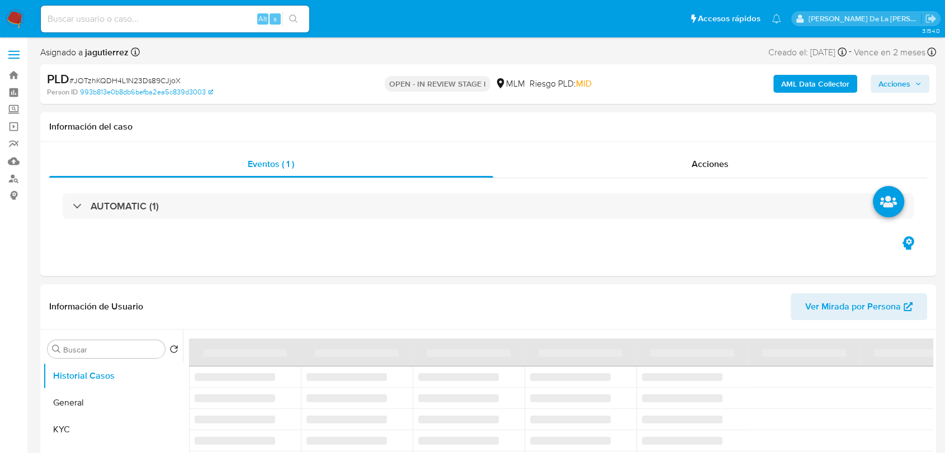
select select "10"
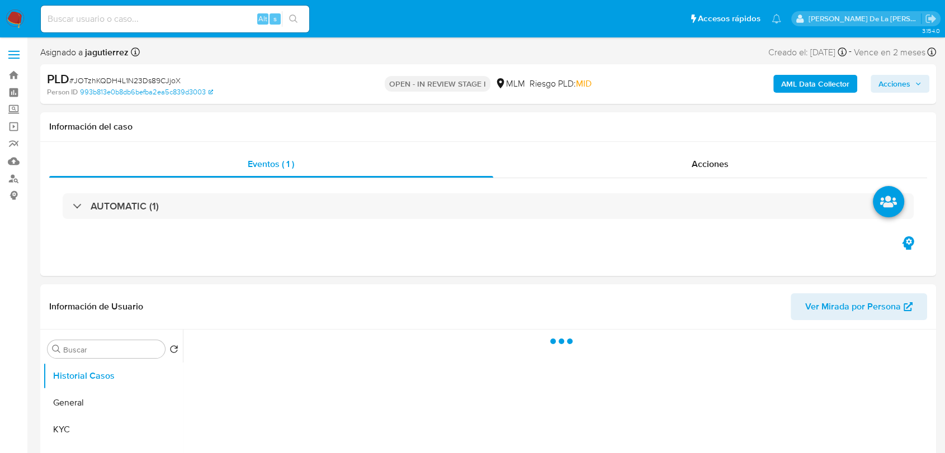
select select "10"
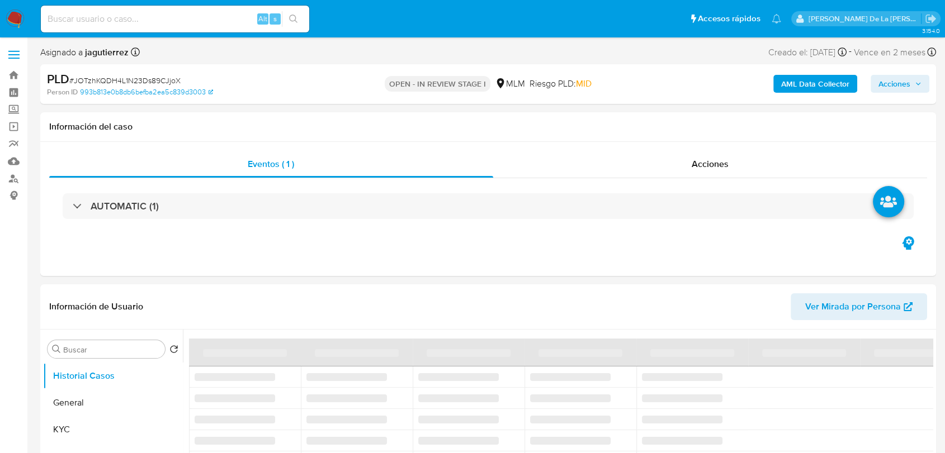
select select "10"
